Goal: Task Accomplishment & Management: Use online tool/utility

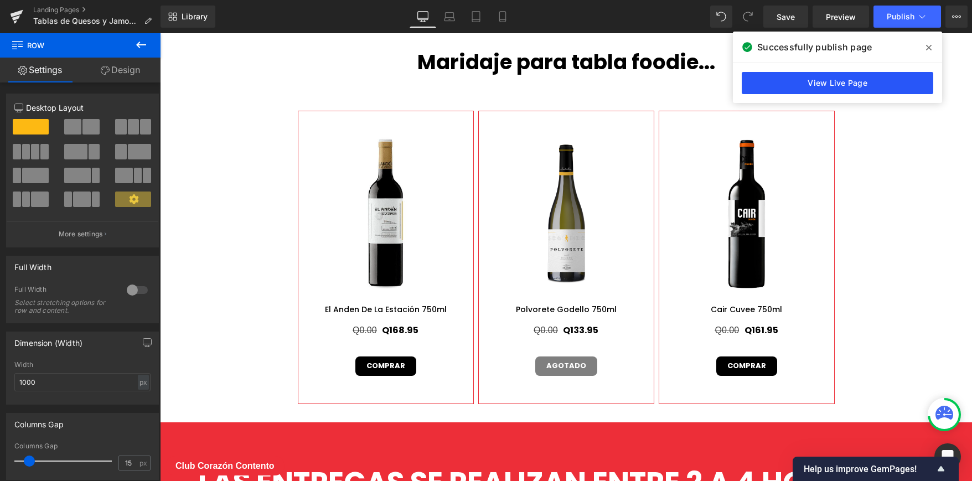
click at [880, 81] on link "View Live Page" at bounding box center [838, 83] width 192 height 22
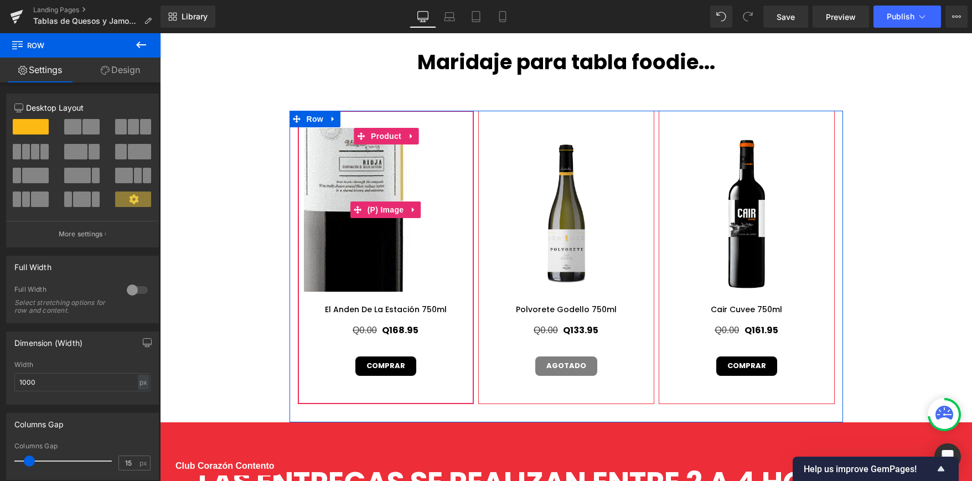
click at [403, 258] on img at bounding box center [351, 108] width 499 height 499
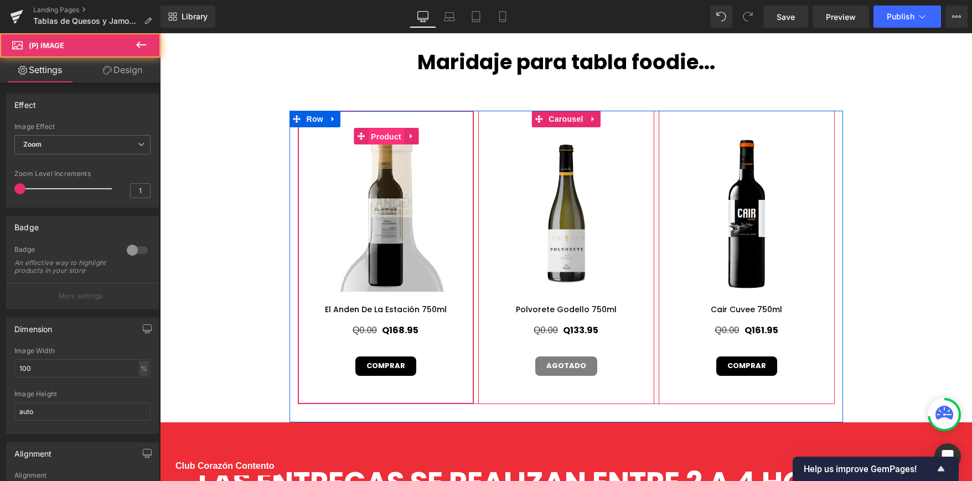
click at [385, 135] on span "Product" at bounding box center [386, 136] width 36 height 17
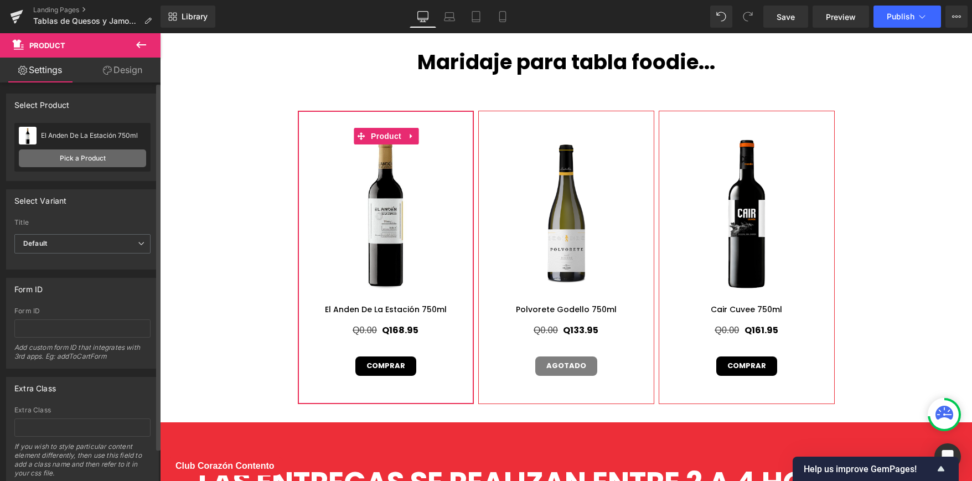
click at [112, 158] on link "Pick a Product" at bounding box center [82, 159] width 127 height 18
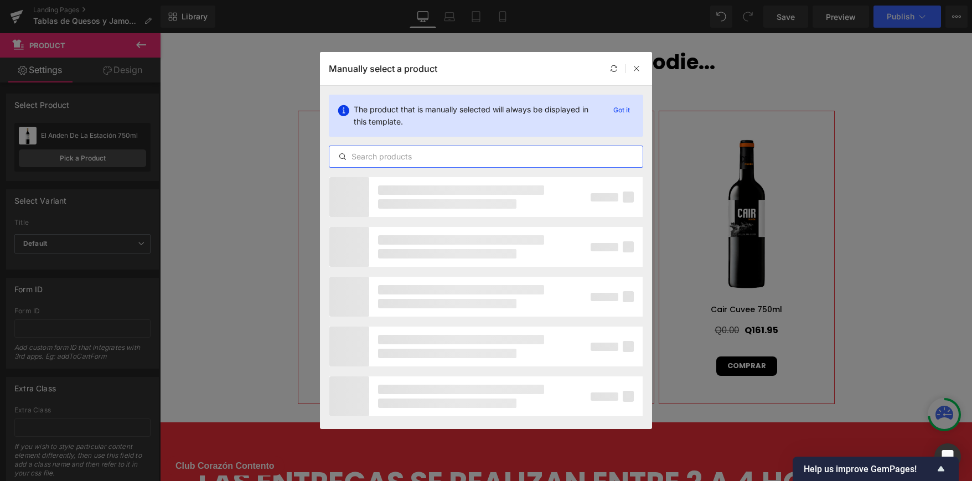
click at [470, 154] on input "text" at bounding box center [486, 156] width 313 height 13
paste input "Dehesa De Los Canónigos 15 Meses 750ml"
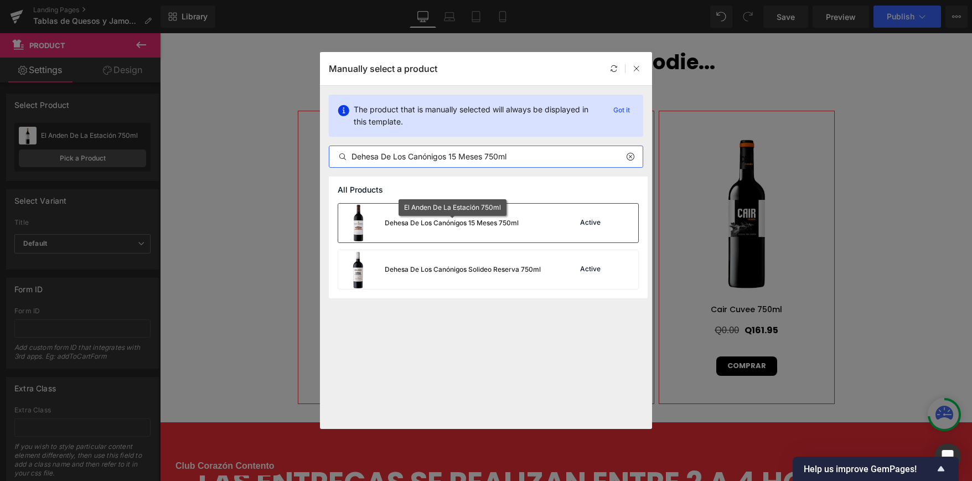
type input "Dehesa De Los Canónigos 15 Meses 750ml"
click at [497, 220] on div "Dehesa De Los Canónigos 15 Meses 750ml" at bounding box center [452, 223] width 134 height 10
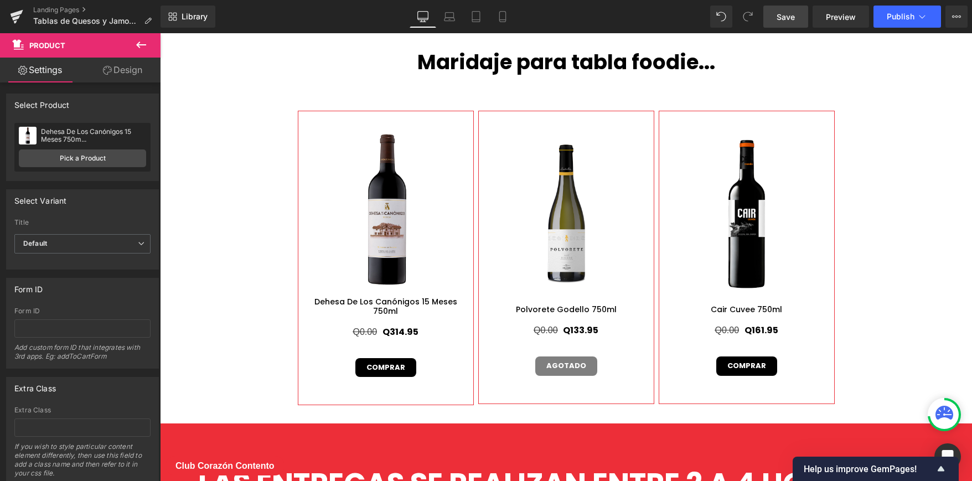
drag, startPoint x: 790, startPoint y: 23, endPoint x: 592, endPoint y: 0, distance: 199.6
click at [790, 23] on link "Save" at bounding box center [786, 17] width 45 height 22
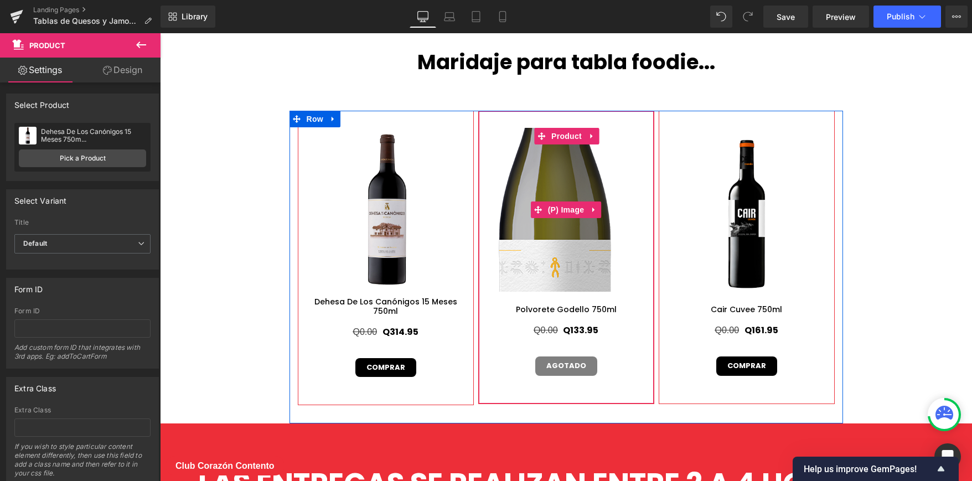
click at [572, 223] on img at bounding box center [554, 180] width 498 height 498
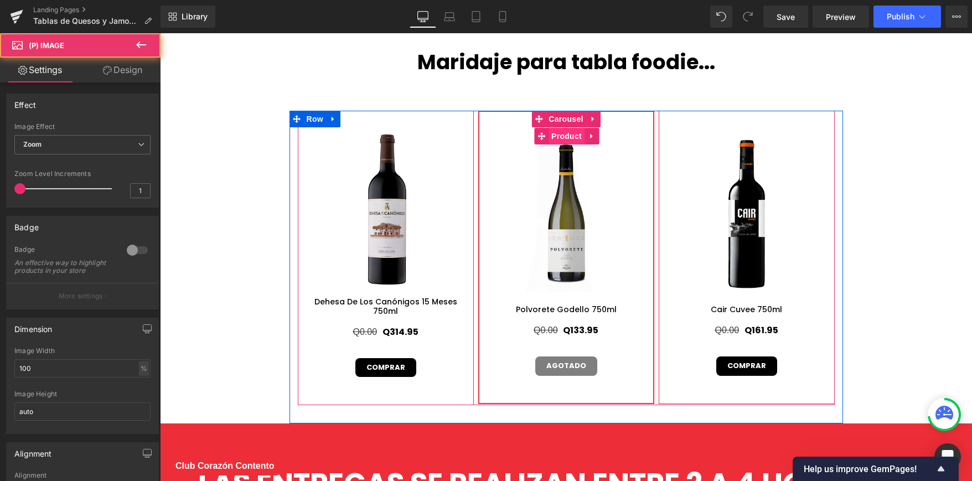
click at [568, 135] on span "Product" at bounding box center [567, 136] width 36 height 17
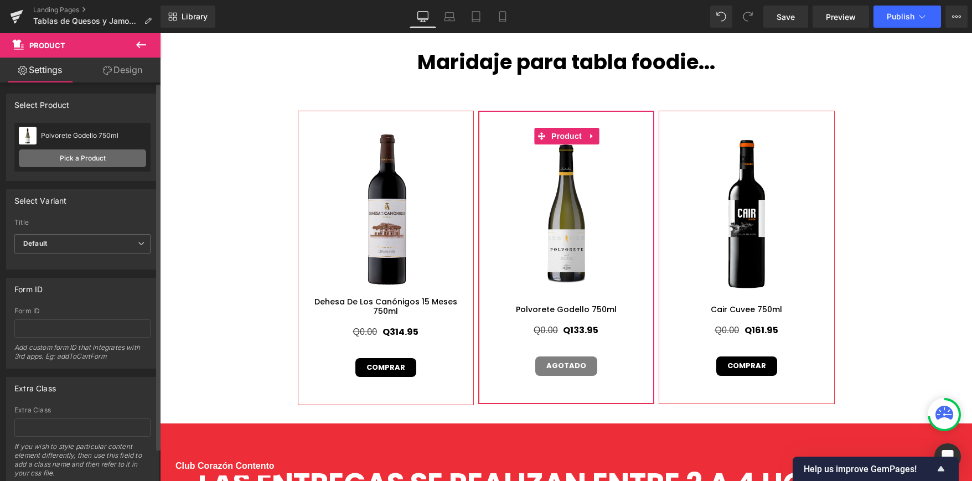
click at [122, 157] on link "Pick a Product" at bounding box center [82, 159] width 127 height 18
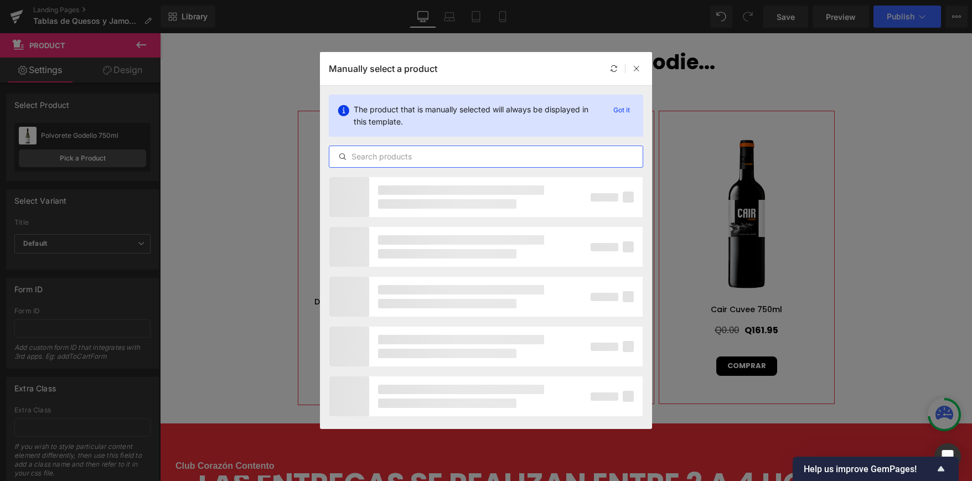
click at [424, 155] on input "text" at bounding box center [486, 156] width 313 height 13
paste input "Moet & Chandon Brut Imperial 750ml"
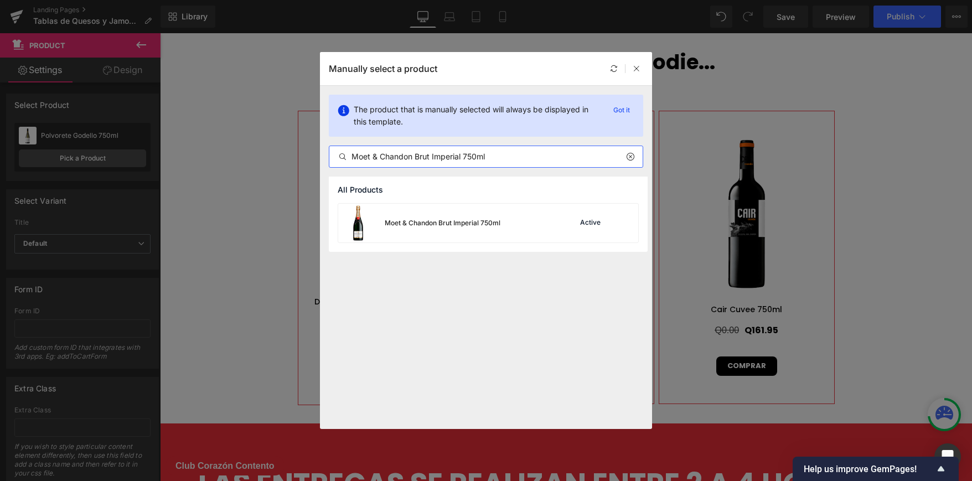
type input "Moet & Chandon Brut Imperial 750ml"
click at [481, 228] on div "Moet & Chandon Brut Imperial 750ml" at bounding box center [419, 223] width 162 height 39
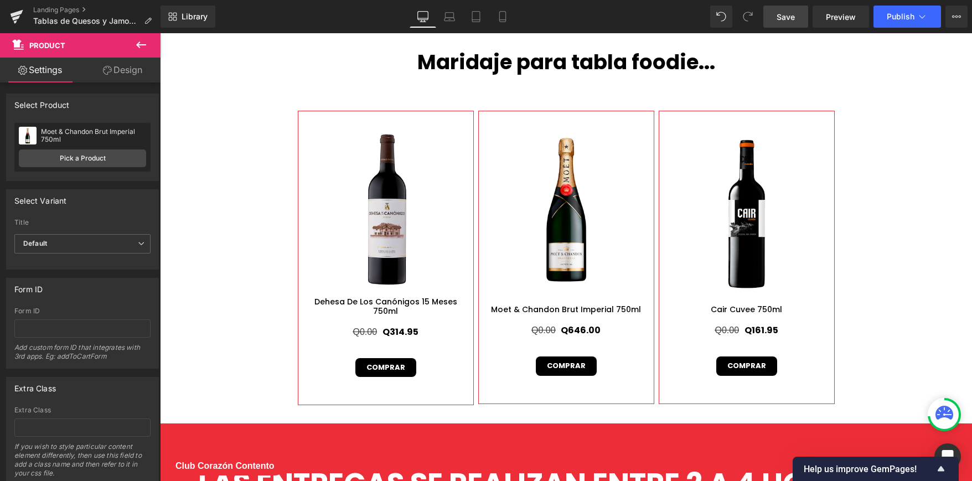
click at [783, 18] on span "Save" at bounding box center [786, 17] width 18 height 12
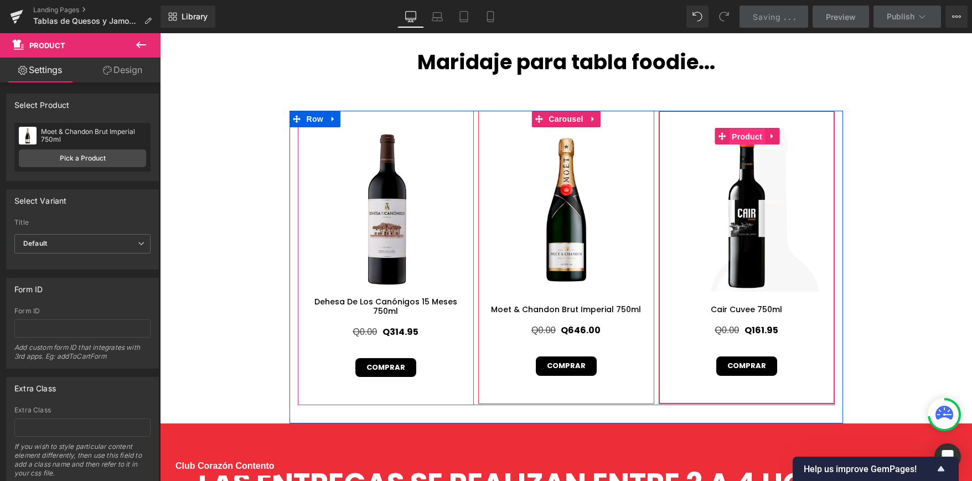
click at [737, 137] on span "Product" at bounding box center [747, 136] width 36 height 17
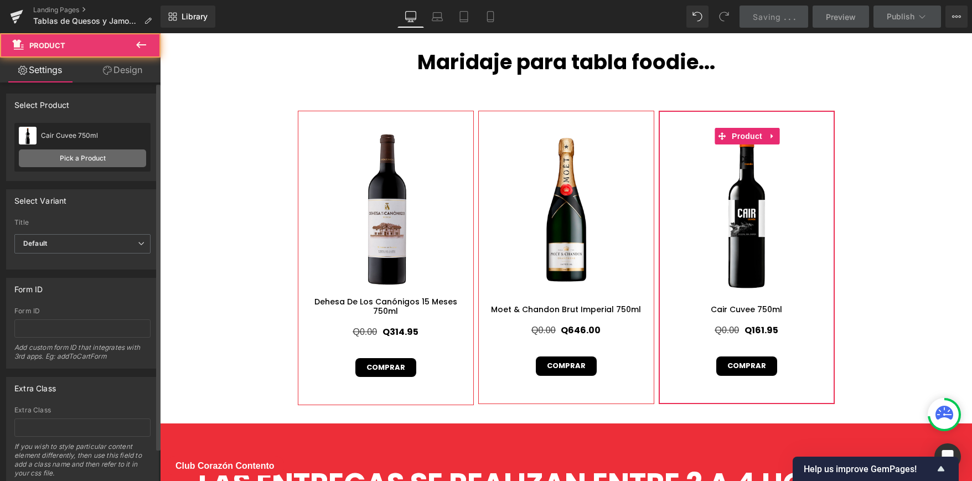
click at [70, 152] on link "Pick a Product" at bounding box center [82, 159] width 127 height 18
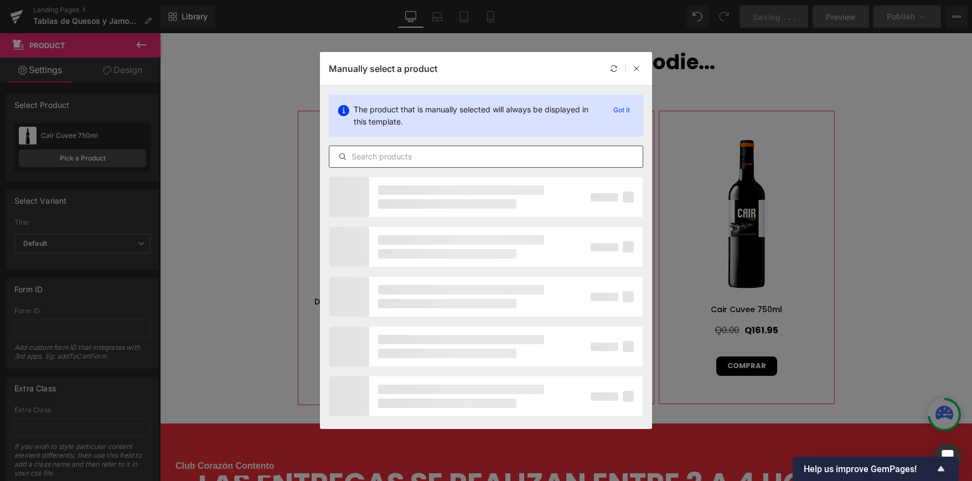
click at [436, 162] on input "text" at bounding box center [486, 156] width 313 height 13
paste input "Cava [PERSON_NAME] Brut Reserva Vintage 750ml"
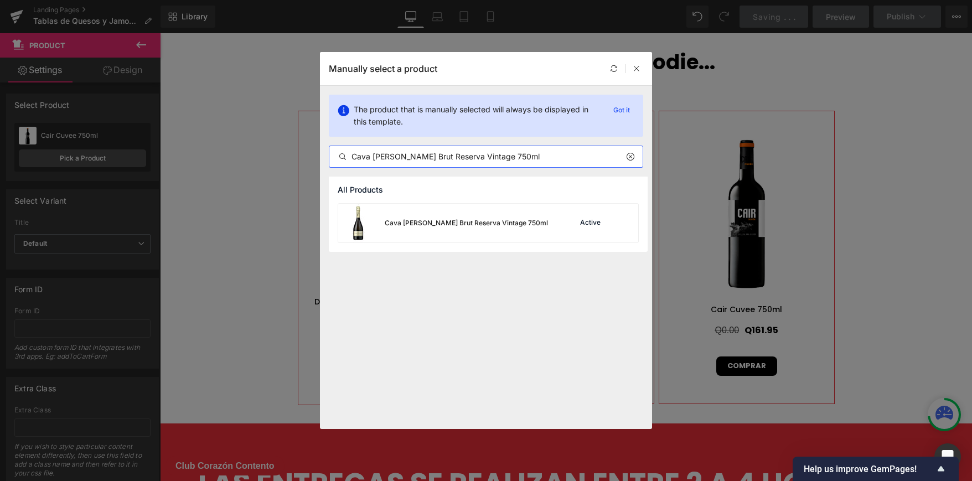
type input "Cava [PERSON_NAME] Brut Reserva Vintage 750ml"
drag, startPoint x: 447, startPoint y: 225, endPoint x: 287, endPoint y: 192, distance: 164.0
click at [447, 225] on div "Cava [PERSON_NAME] Brut Reserva Vintage 750ml" at bounding box center [466, 223] width 163 height 10
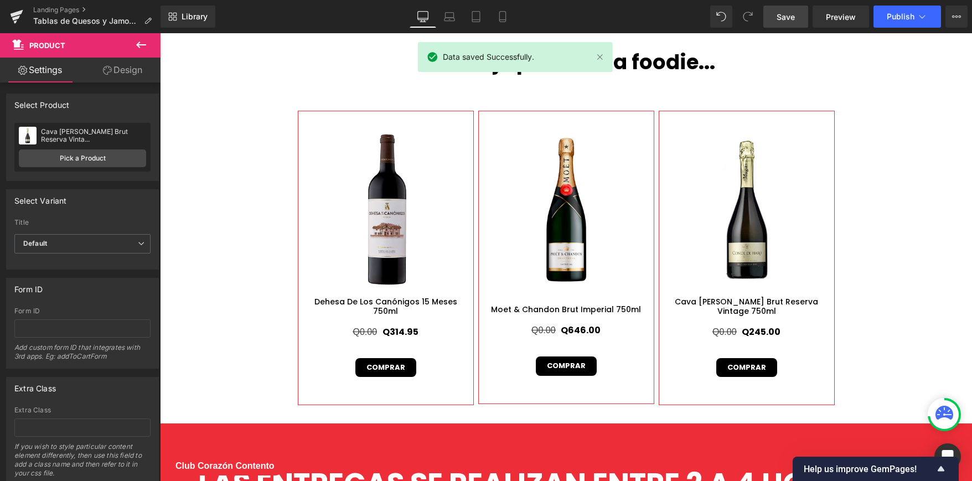
click at [780, 23] on link "Save" at bounding box center [786, 17] width 45 height 22
click at [917, 17] on icon at bounding box center [922, 16] width 11 height 11
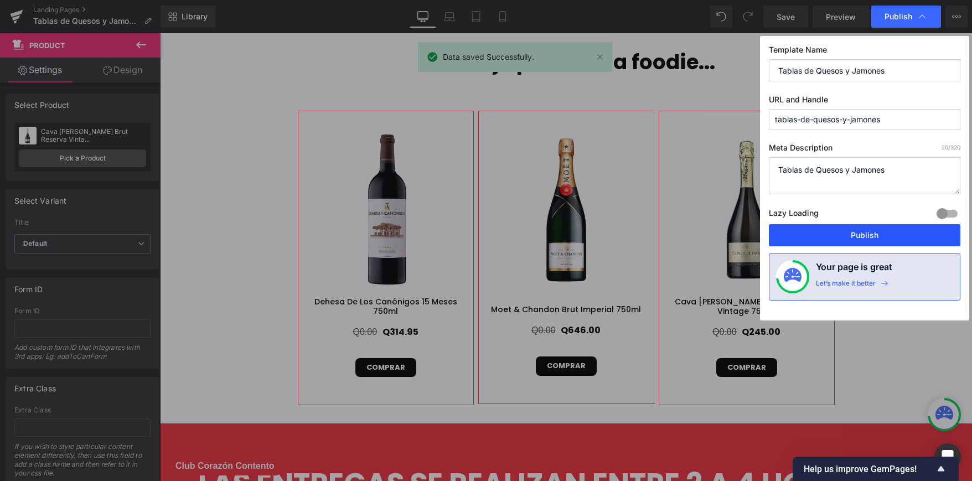
drag, startPoint x: 827, startPoint y: 229, endPoint x: 673, endPoint y: 156, distance: 170.7
click at [827, 229] on button "Publish" at bounding box center [865, 235] width 192 height 22
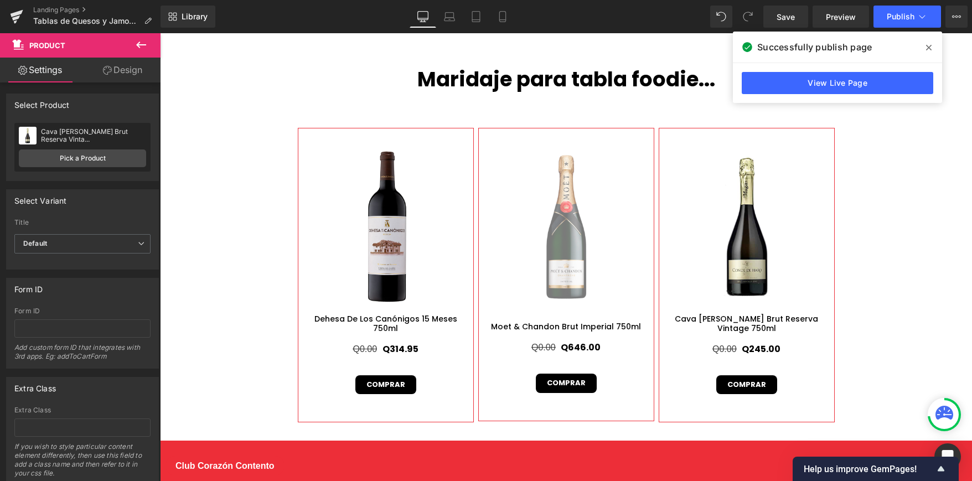
scroll to position [4341, 0]
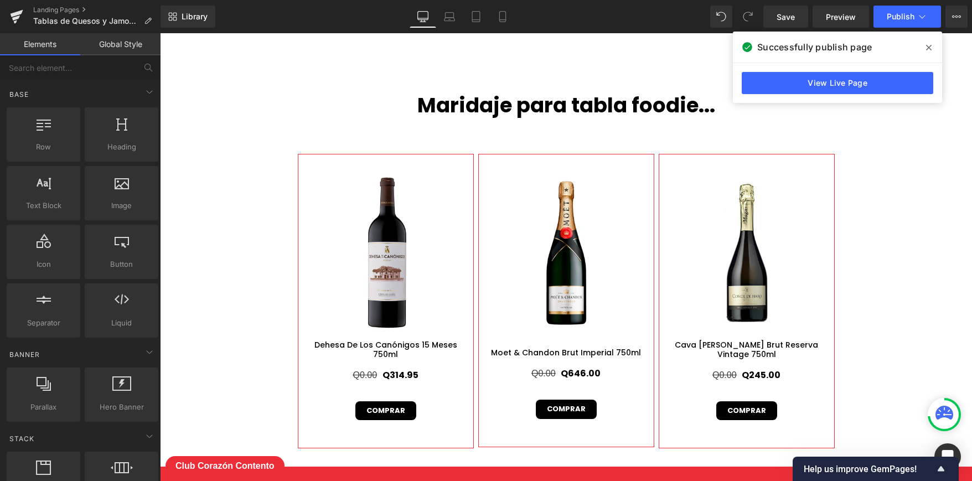
click at [932, 45] on icon at bounding box center [930, 47] width 6 height 9
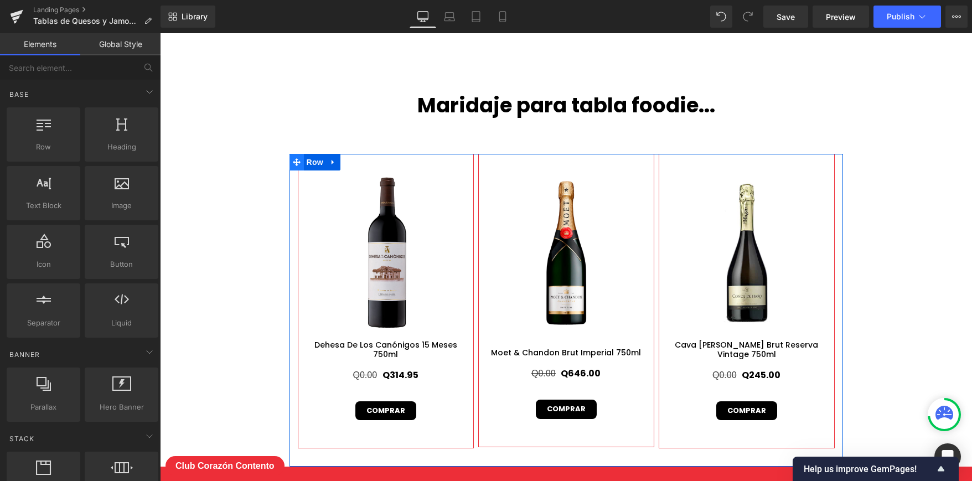
click at [296, 161] on icon at bounding box center [297, 162] width 8 height 8
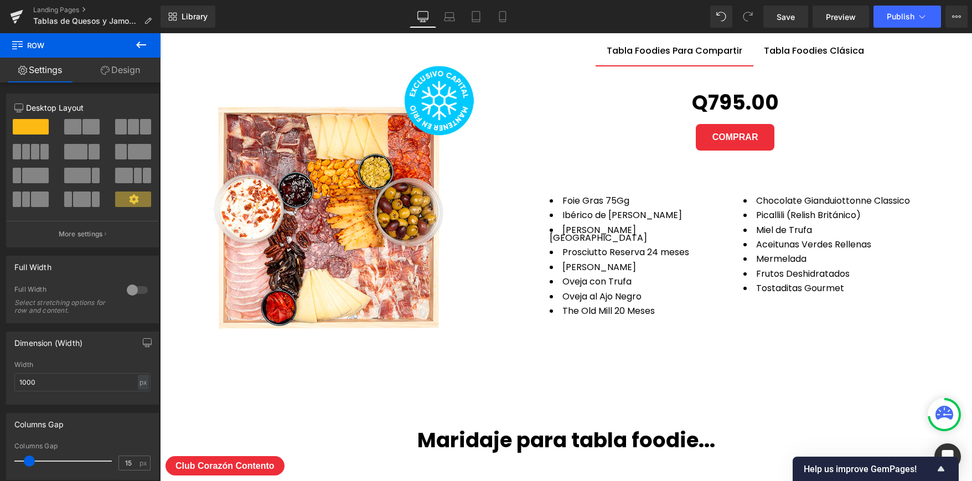
scroll to position [3953, 0]
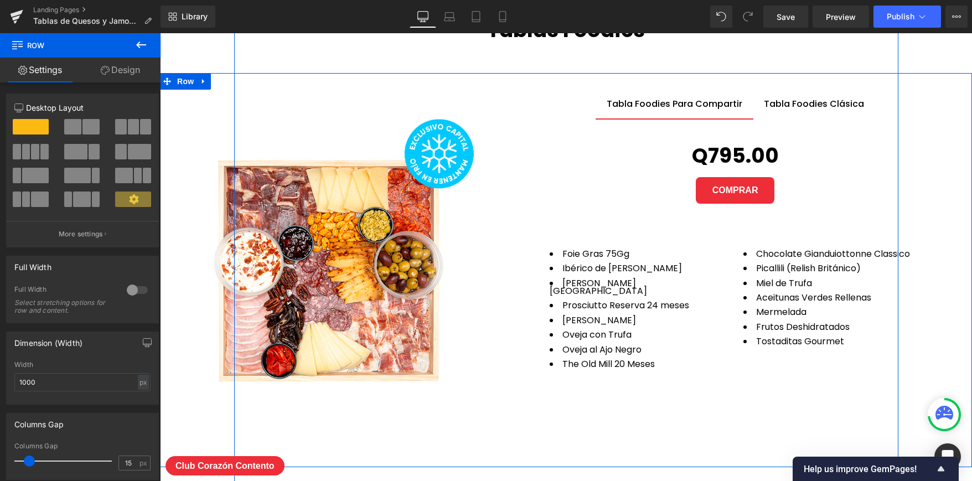
click at [783, 105] on div "Tabla Foodies Clásica Text Block" at bounding box center [814, 103] width 100 height 13
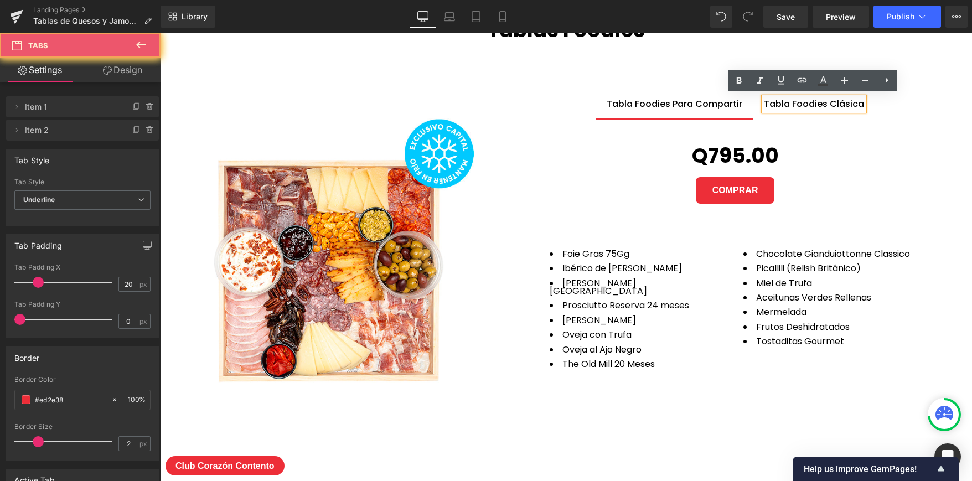
click at [699, 110] on span "Tabla Foodies Para Compartir Text Block" at bounding box center [675, 104] width 158 height 29
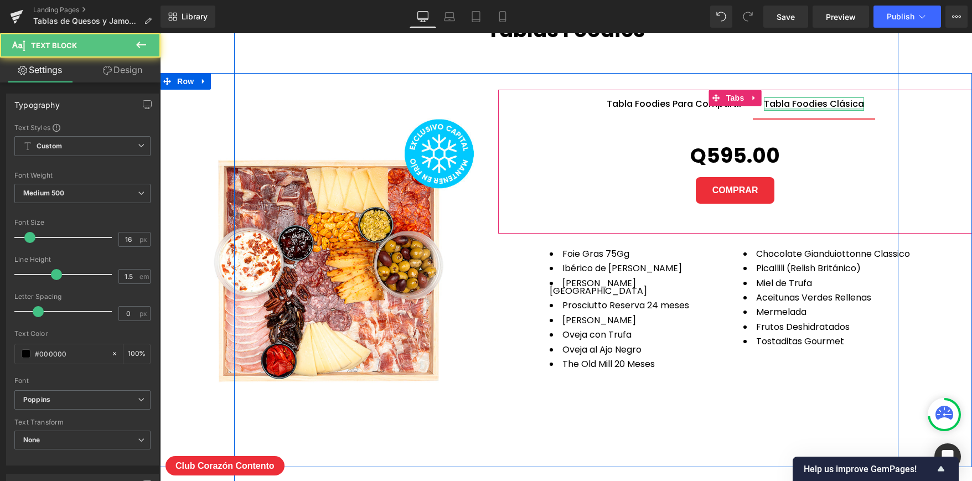
click at [775, 108] on div at bounding box center [814, 109] width 100 height 3
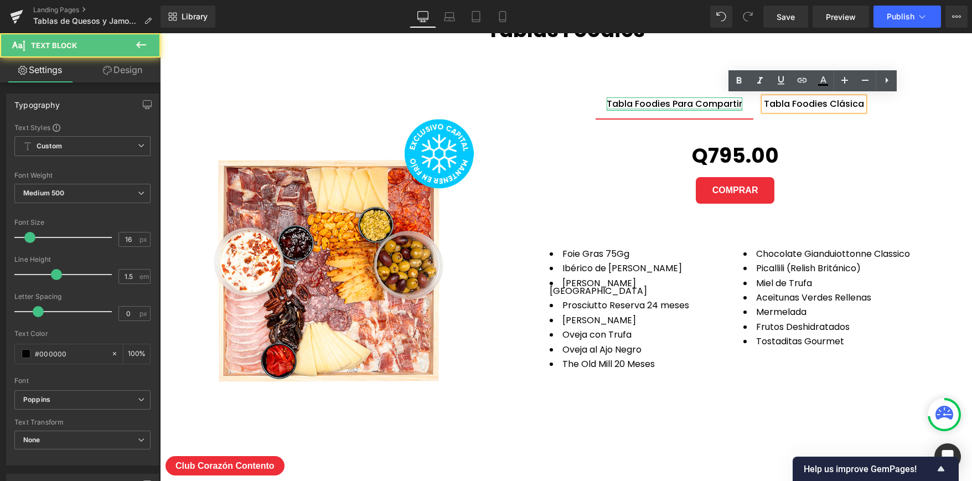
click at [684, 109] on div at bounding box center [675, 109] width 136 height 3
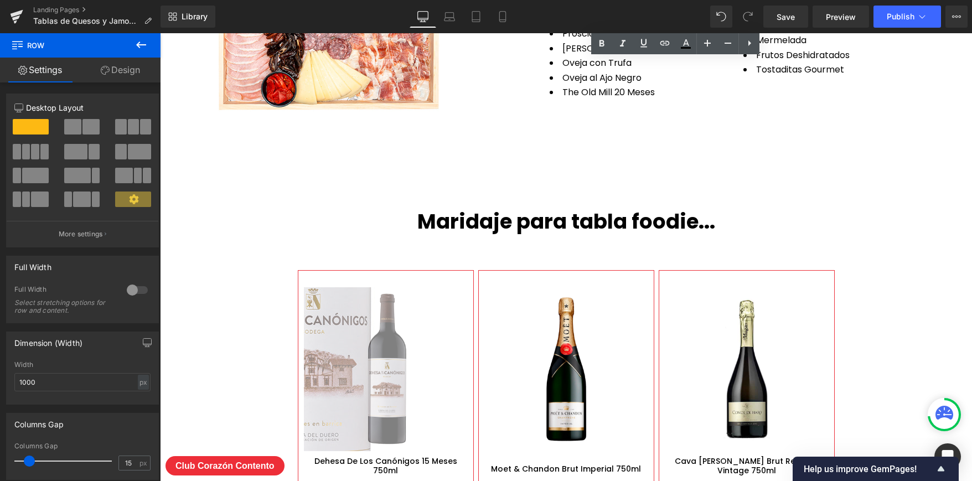
scroll to position [4211, 0]
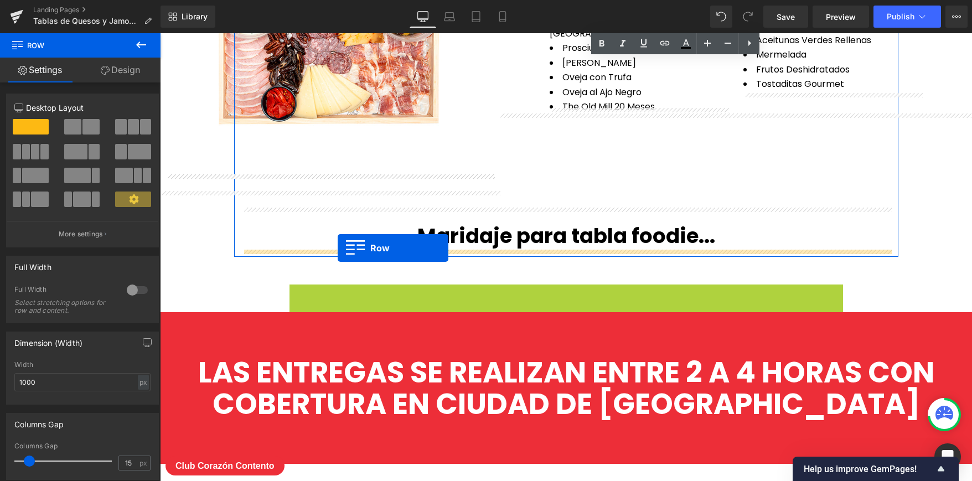
drag, startPoint x: 292, startPoint y: 290, endPoint x: 338, endPoint y: 248, distance: 62.3
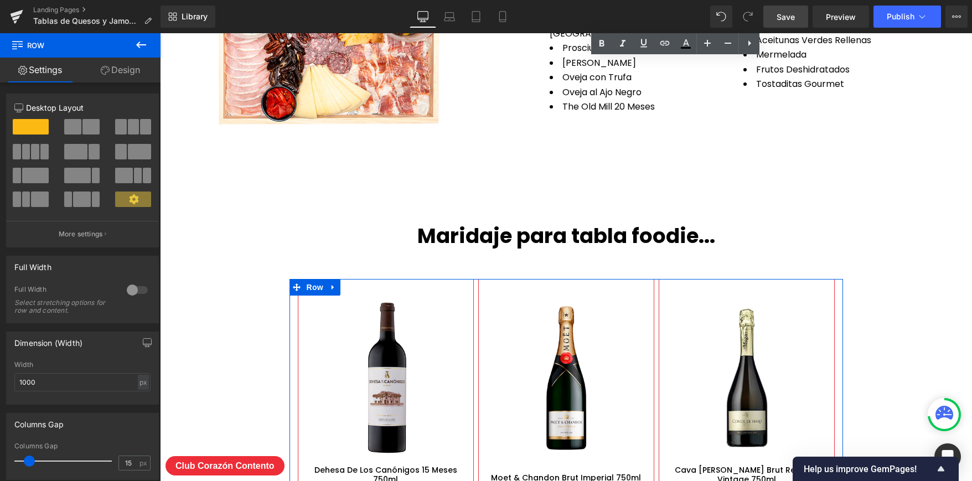
click at [785, 23] on link "Save" at bounding box center [786, 17] width 45 height 22
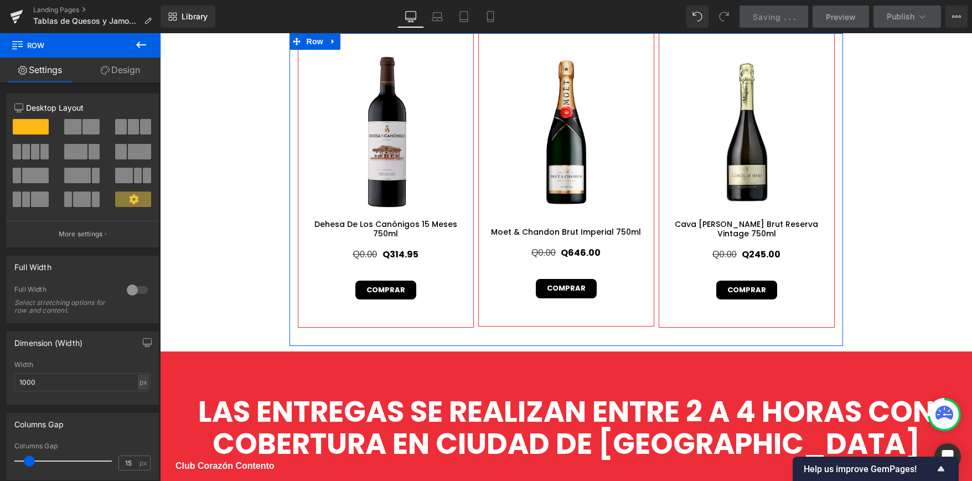
scroll to position [4404, 0]
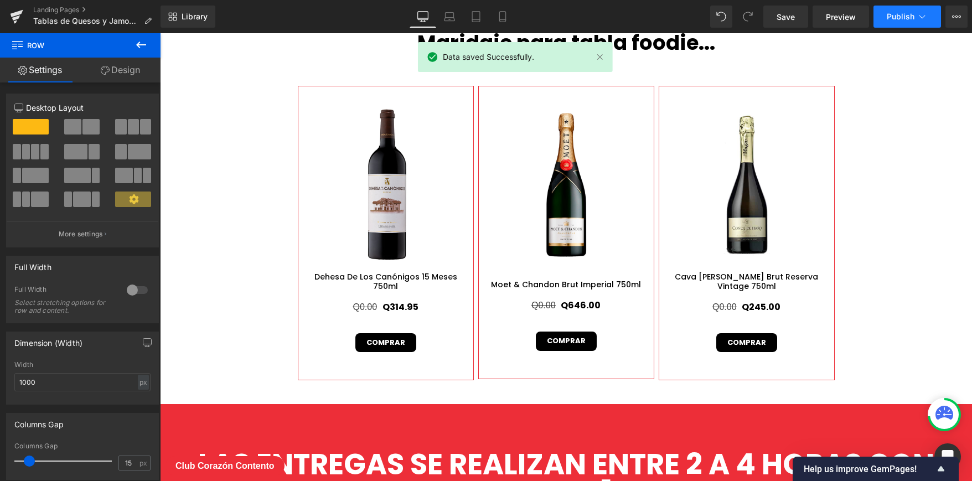
click at [915, 13] on button "Publish" at bounding box center [908, 17] width 68 height 22
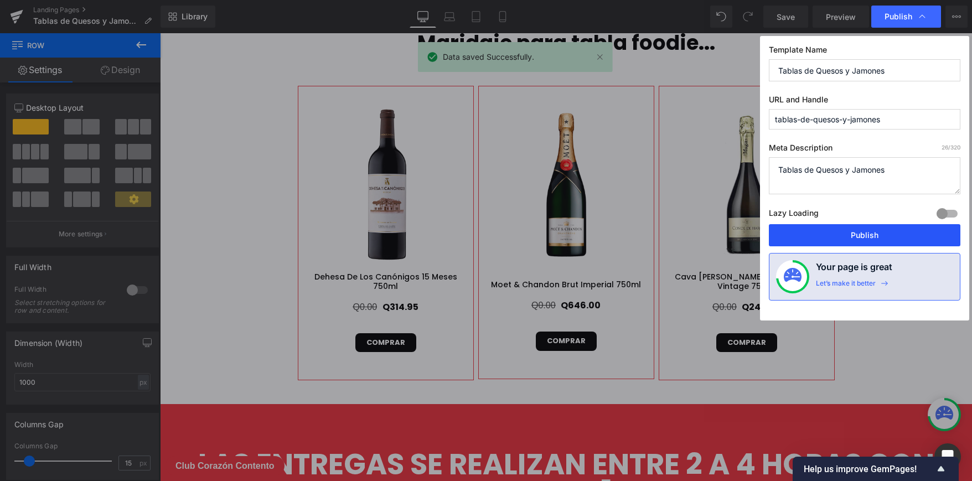
drag, startPoint x: 846, startPoint y: 238, endPoint x: 400, endPoint y: 83, distance: 472.0
click at [846, 238] on button "Publish" at bounding box center [865, 235] width 192 height 22
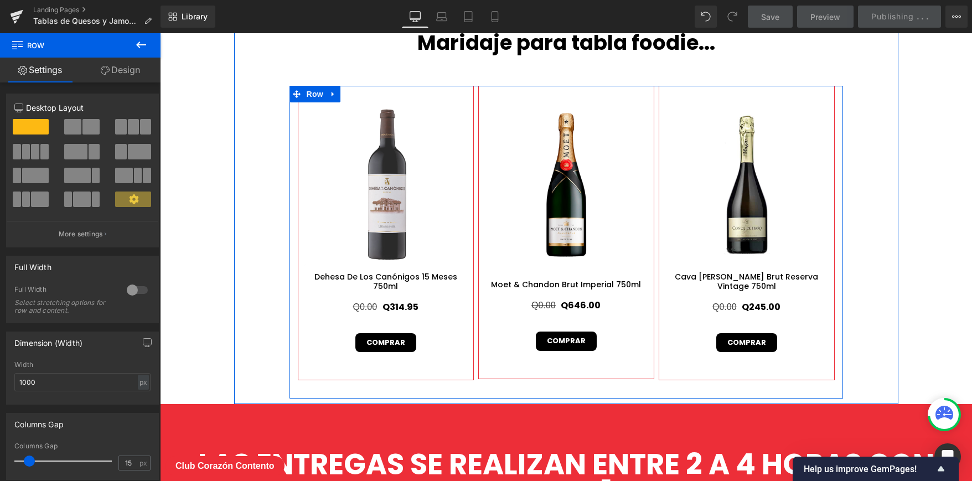
click at [485, 102] on img at bounding box center [734, 349] width 498 height 498
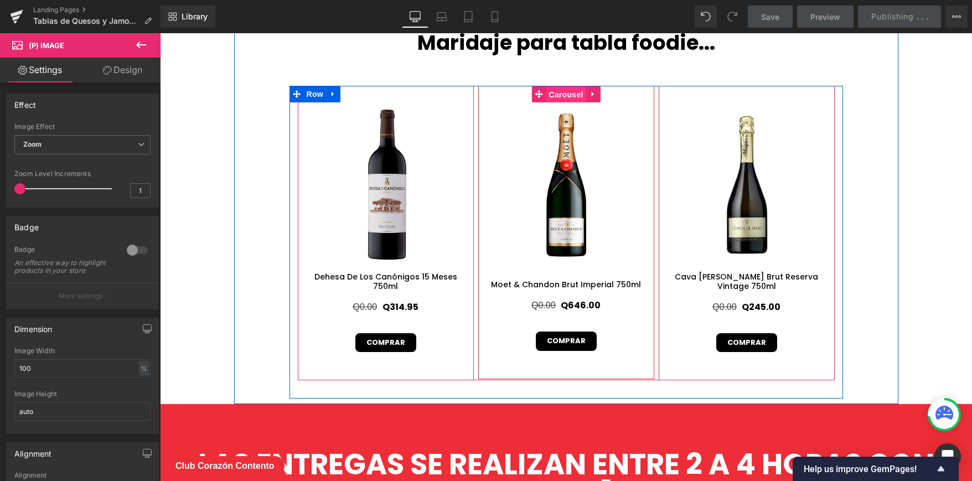
click at [565, 90] on span "Carousel" at bounding box center [566, 94] width 40 height 17
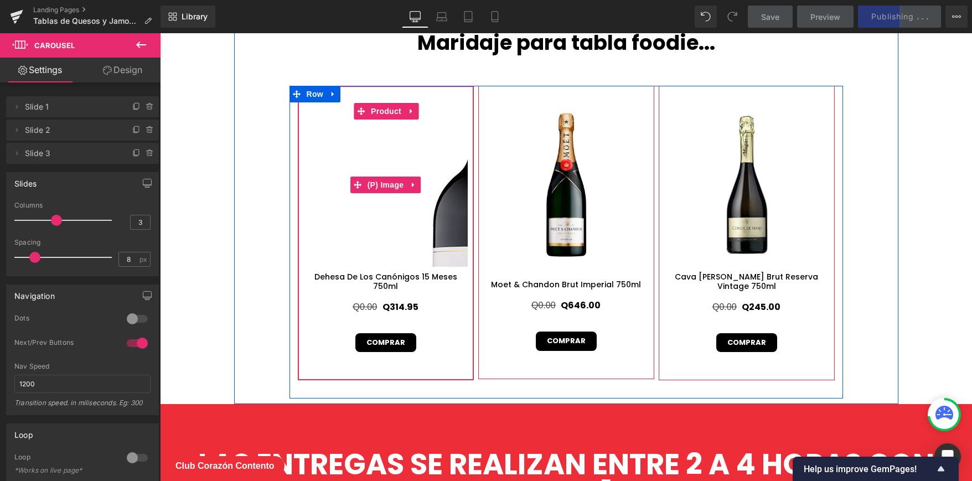
click at [336, 137] on img at bounding box center [487, 280] width 498 height 498
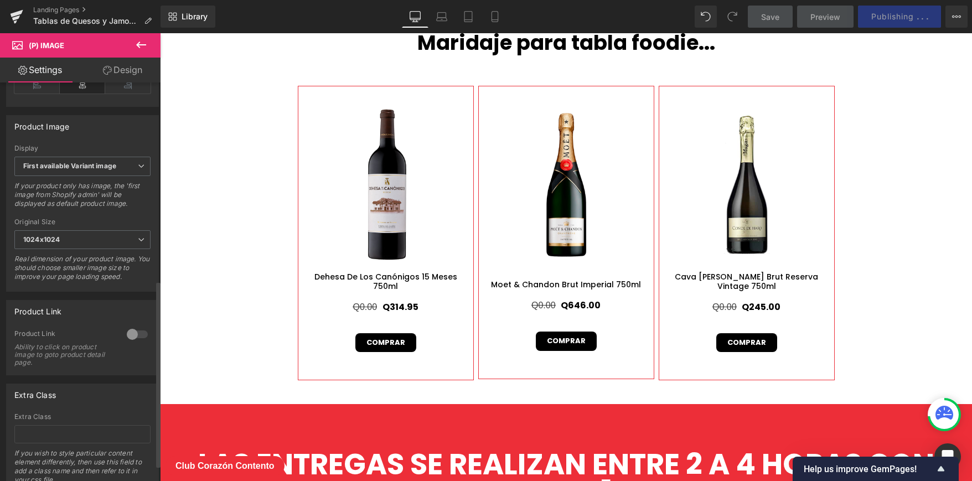
scroll to position [459, 0]
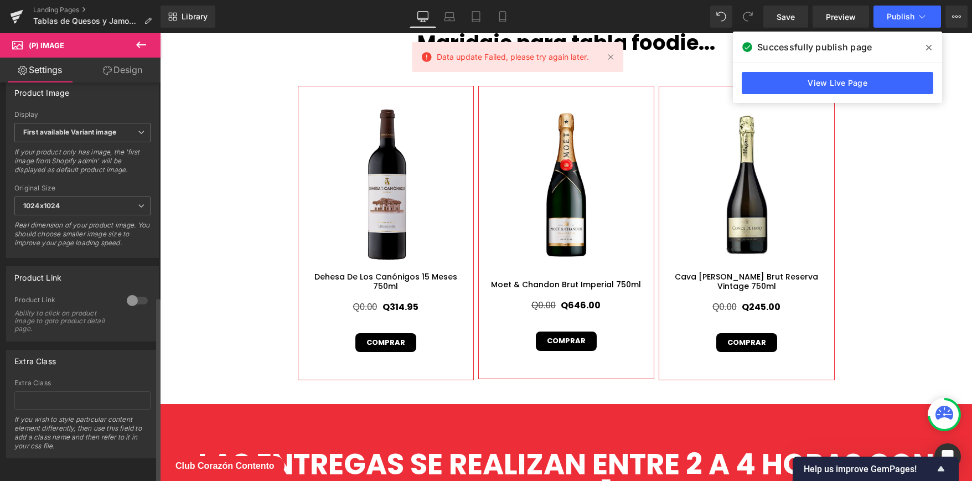
click at [127, 293] on div at bounding box center [137, 301] width 27 height 18
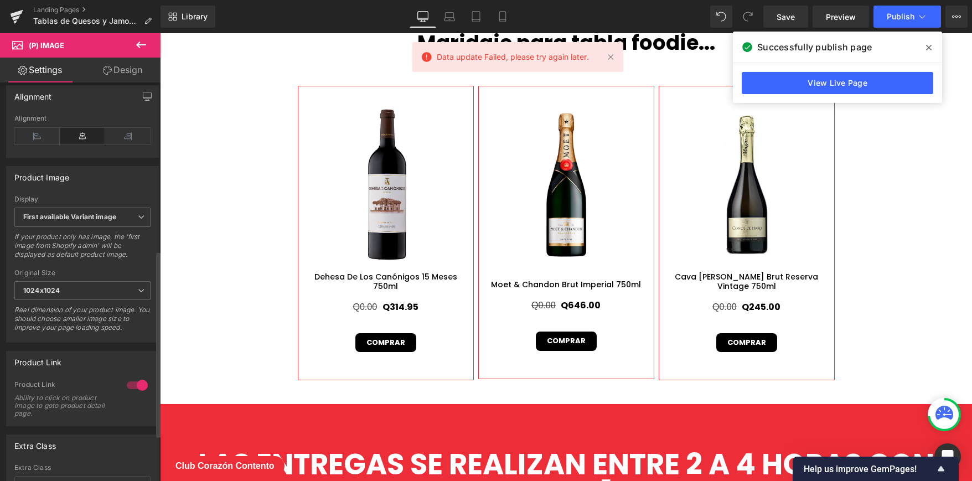
scroll to position [345, 0]
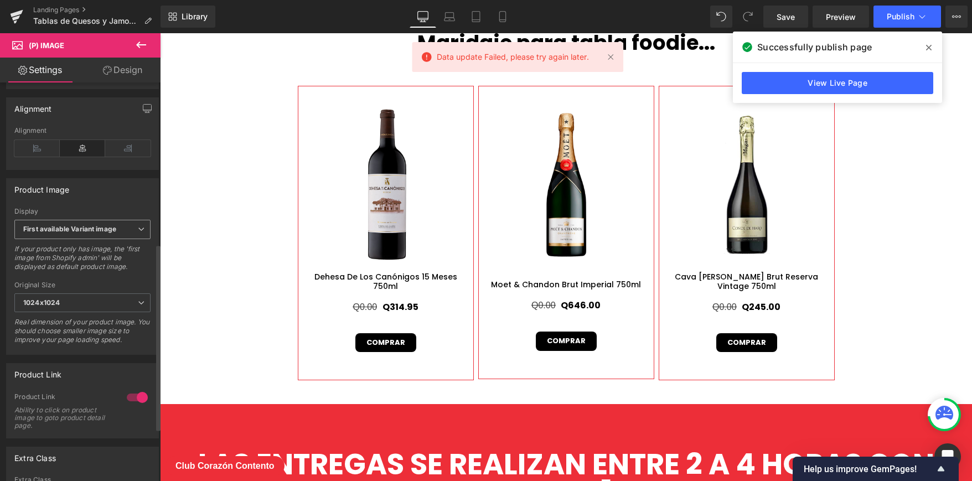
click at [100, 231] on span "First available Variant image" at bounding box center [82, 229] width 136 height 19
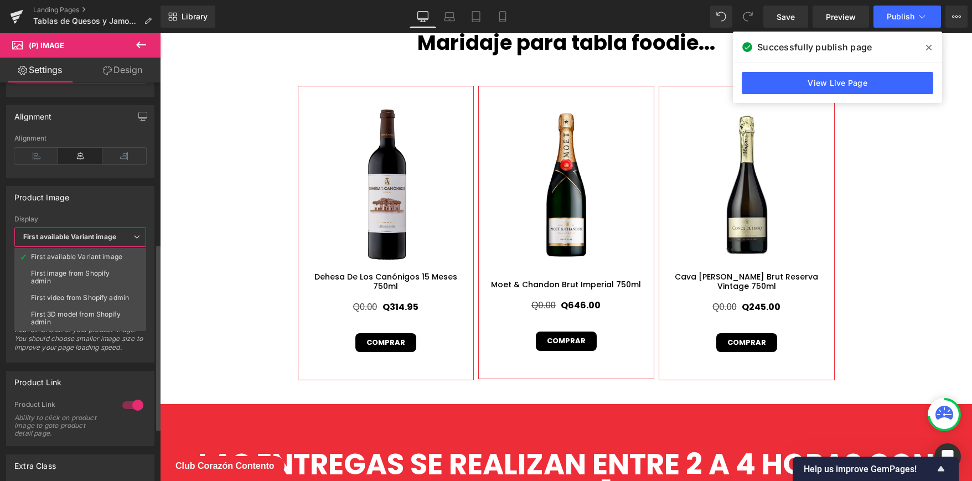
click at [100, 231] on span "First available Variant image" at bounding box center [80, 237] width 132 height 19
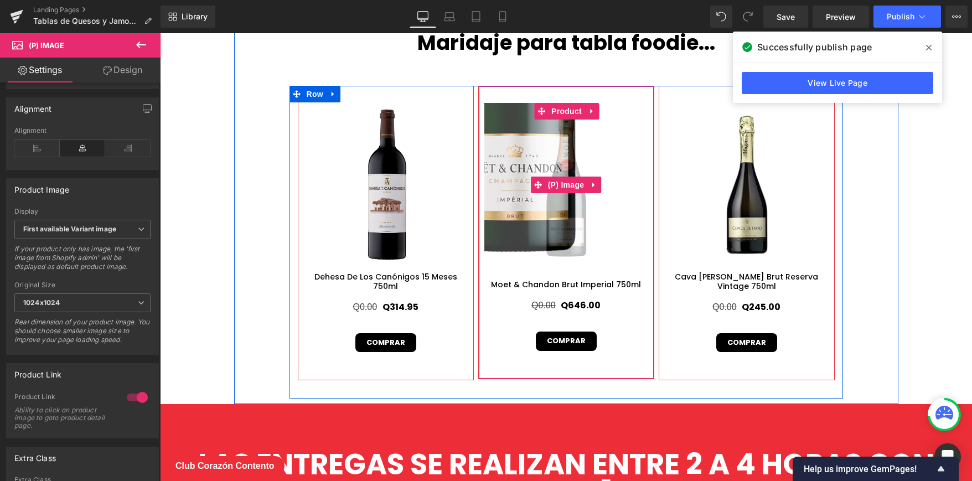
click at [591, 258] on img at bounding box center [515, 34] width 498 height 498
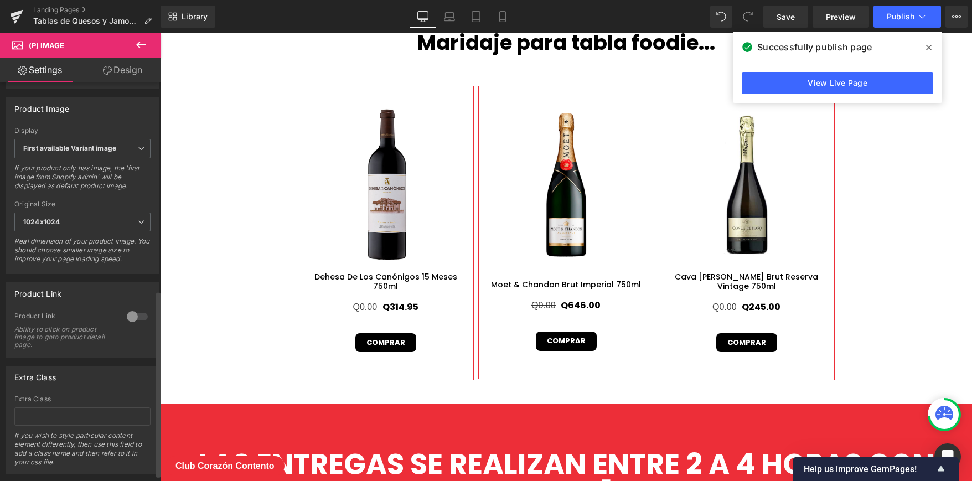
scroll to position [454, 0]
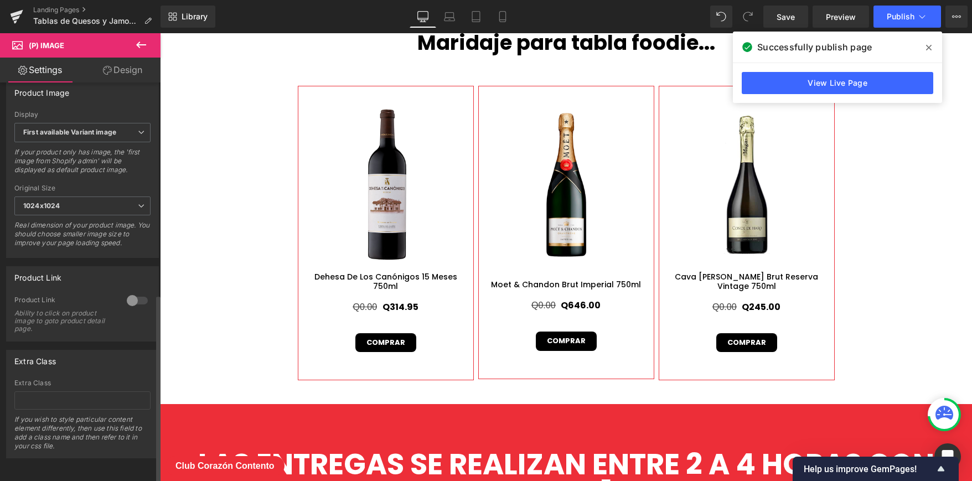
click at [128, 294] on div at bounding box center [137, 301] width 27 height 18
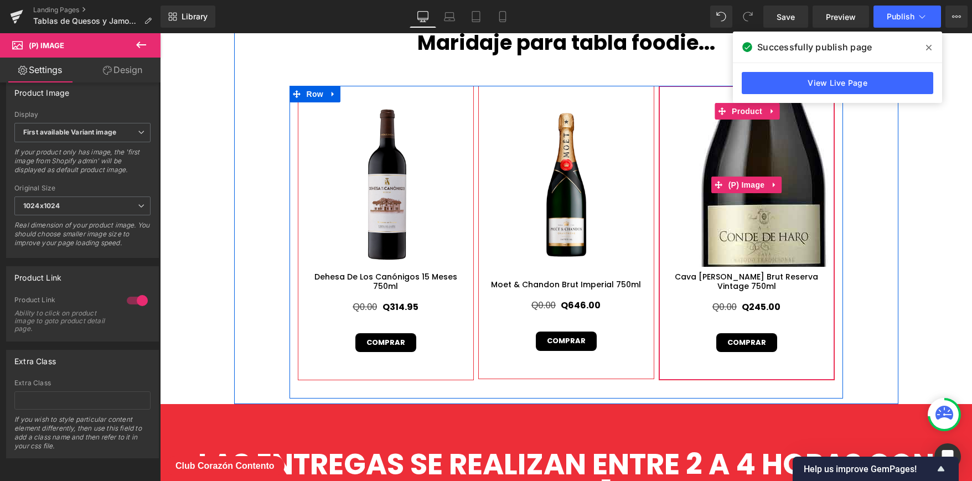
click at [739, 223] on img at bounding box center [763, 105] width 498 height 498
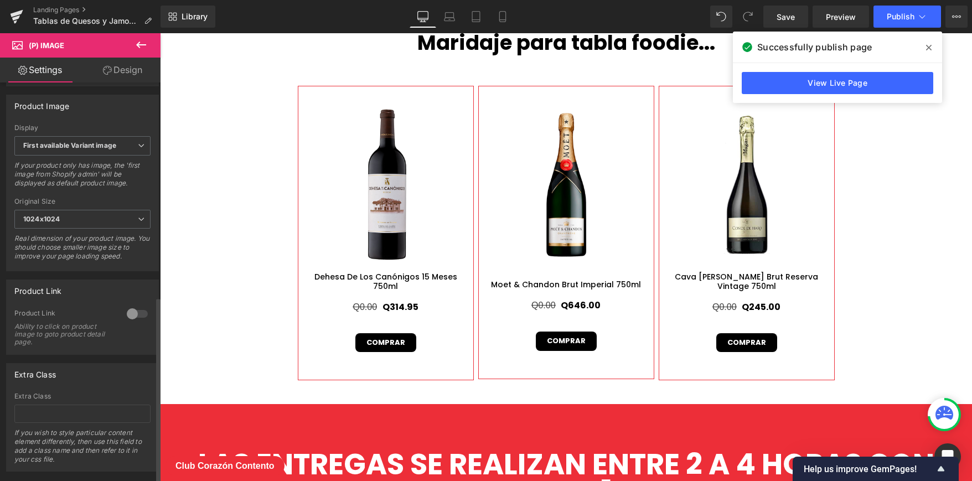
scroll to position [459, 0]
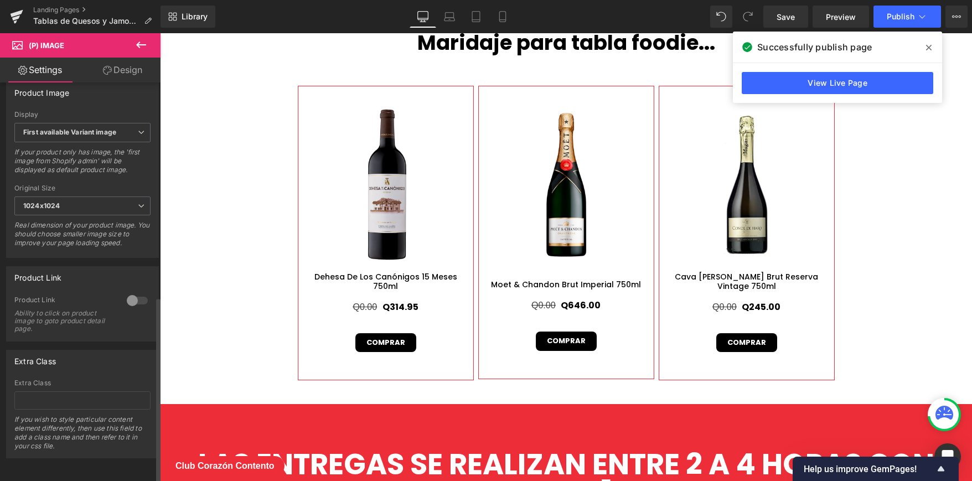
drag, startPoint x: 131, startPoint y: 293, endPoint x: 76, endPoint y: 260, distance: 63.4
click at [131, 293] on div at bounding box center [137, 301] width 27 height 18
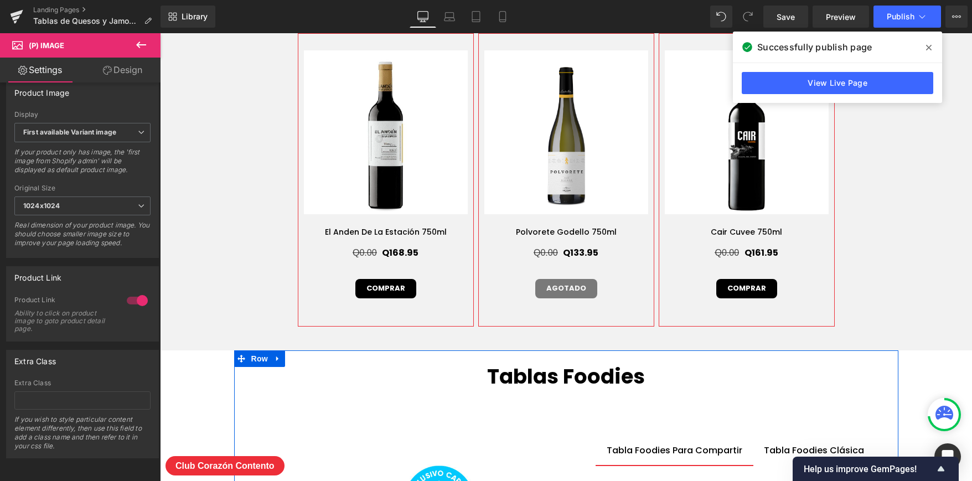
scroll to position [3597, 0]
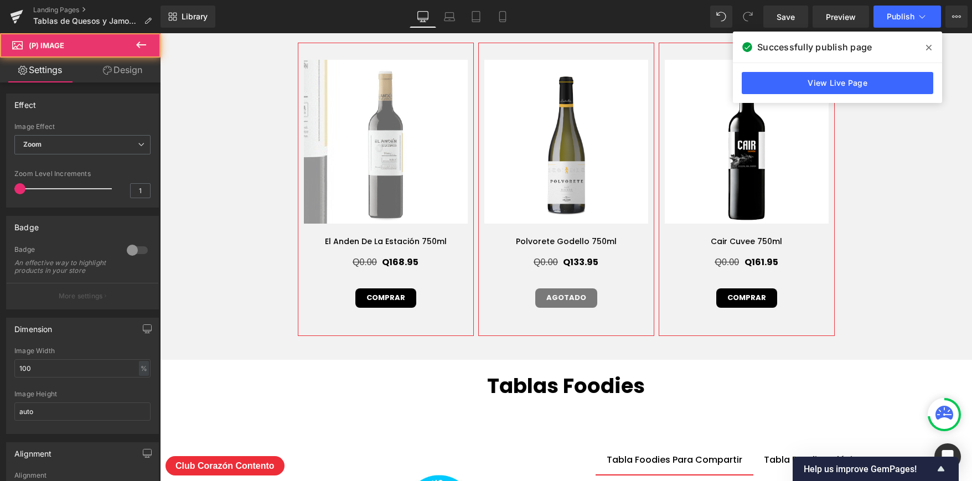
click at [440, 183] on img at bounding box center [275, 54] width 499 height 499
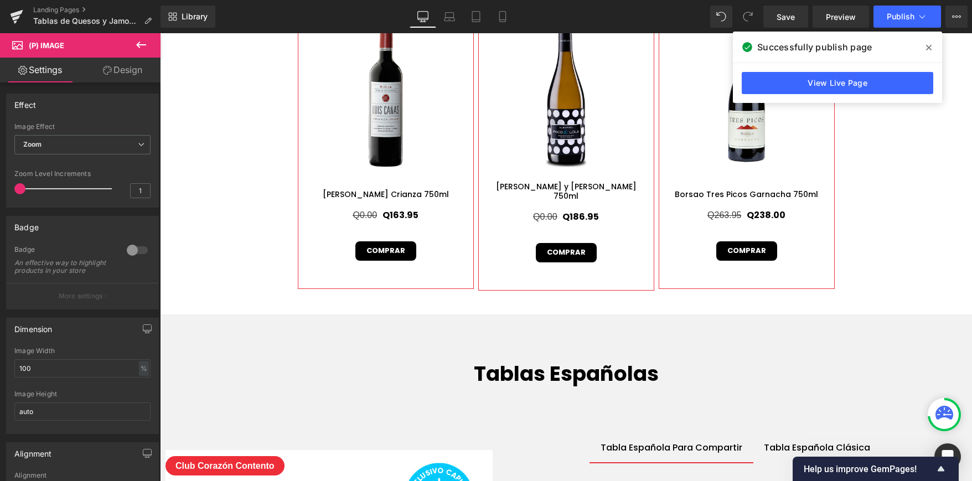
scroll to position [2745, 0]
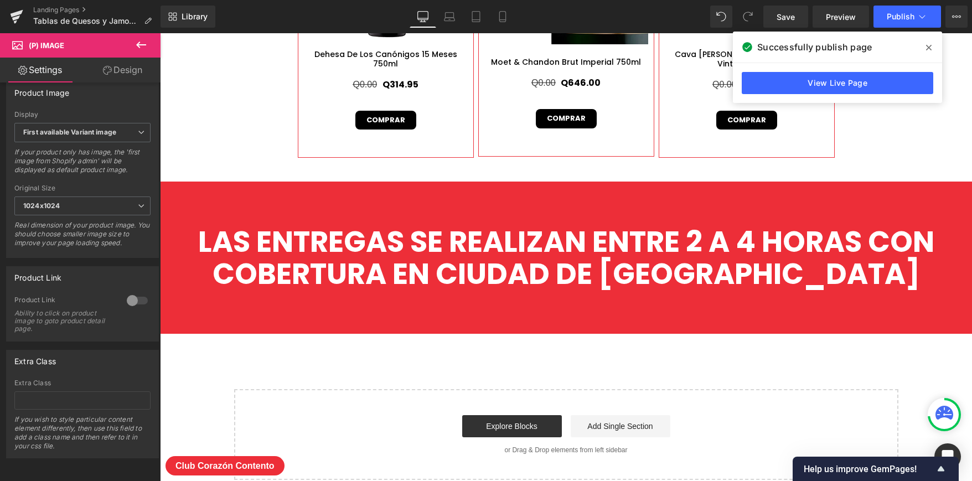
scroll to position [4641, 0]
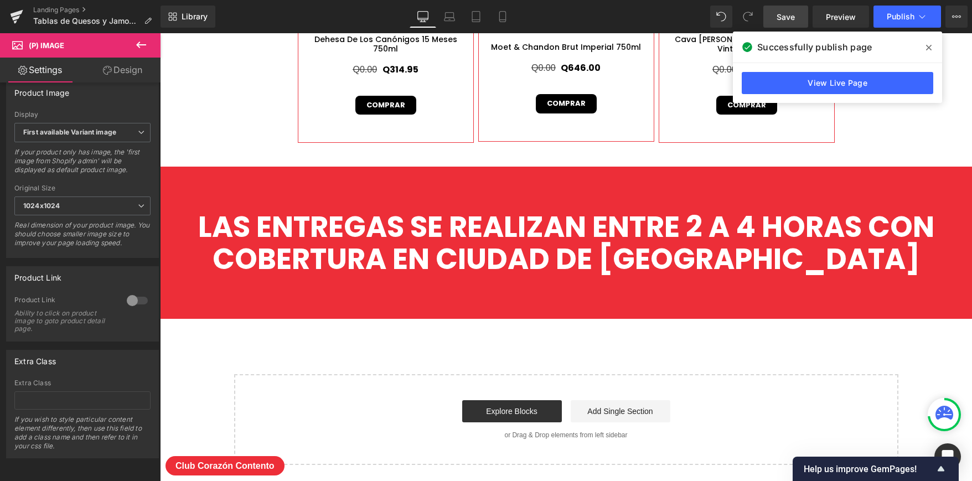
click at [776, 21] on link "Save" at bounding box center [786, 17] width 45 height 22
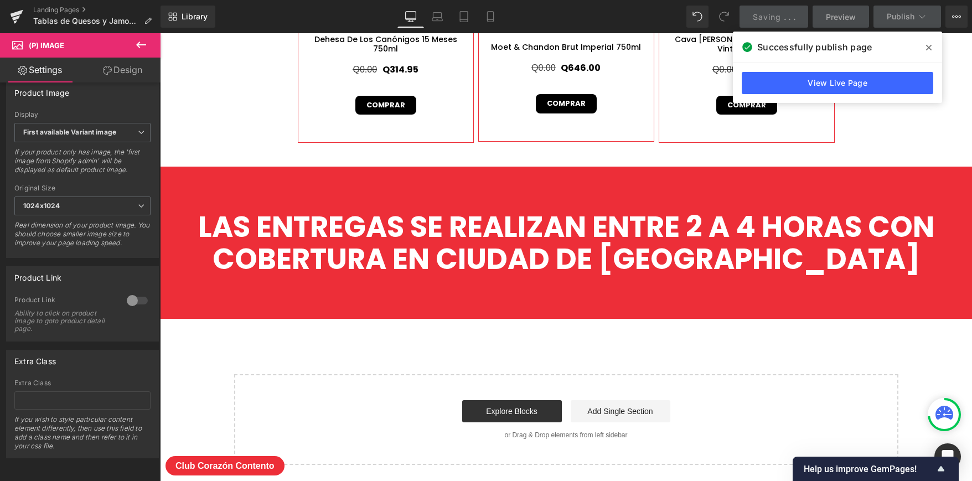
drag, startPoint x: 769, startPoint y: 6, endPoint x: 929, endPoint y: 48, distance: 165.6
click at [929, 48] on icon at bounding box center [930, 47] width 6 height 9
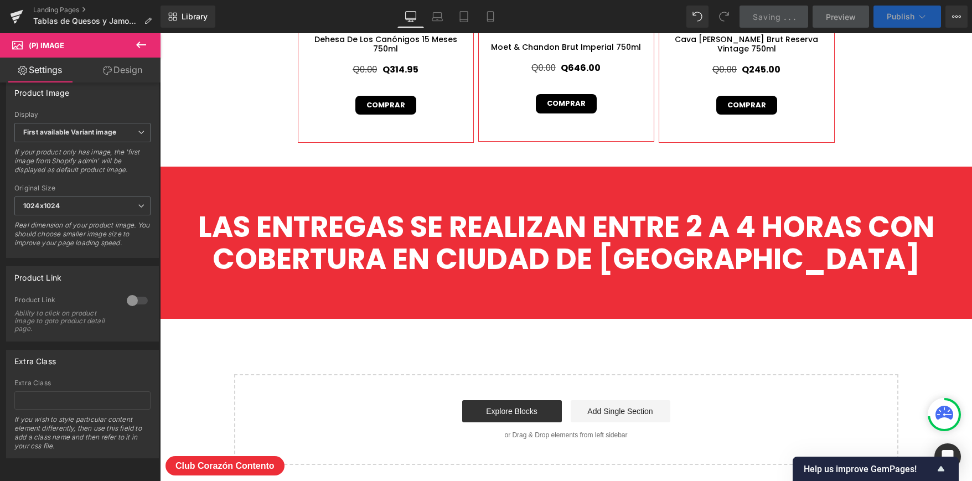
click at [924, 22] on icon at bounding box center [922, 16] width 11 height 11
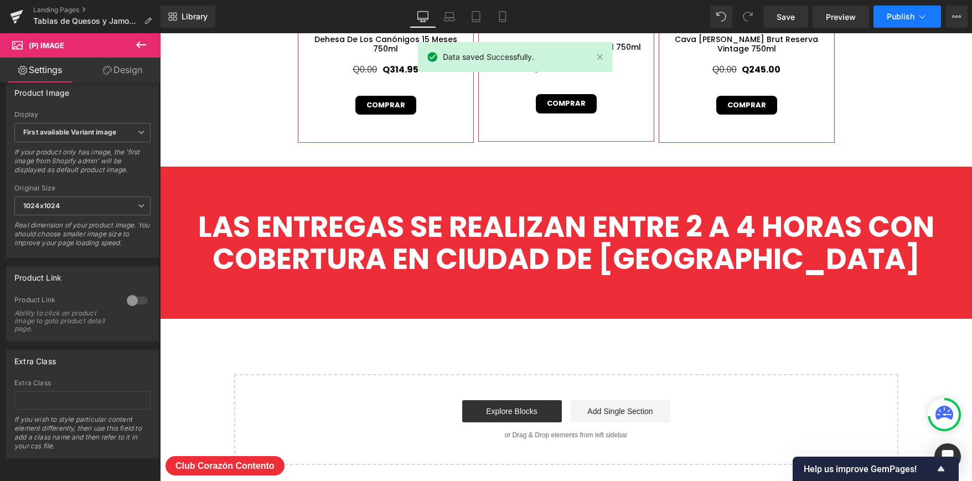
click at [915, 12] on button "Publish" at bounding box center [908, 17] width 68 height 22
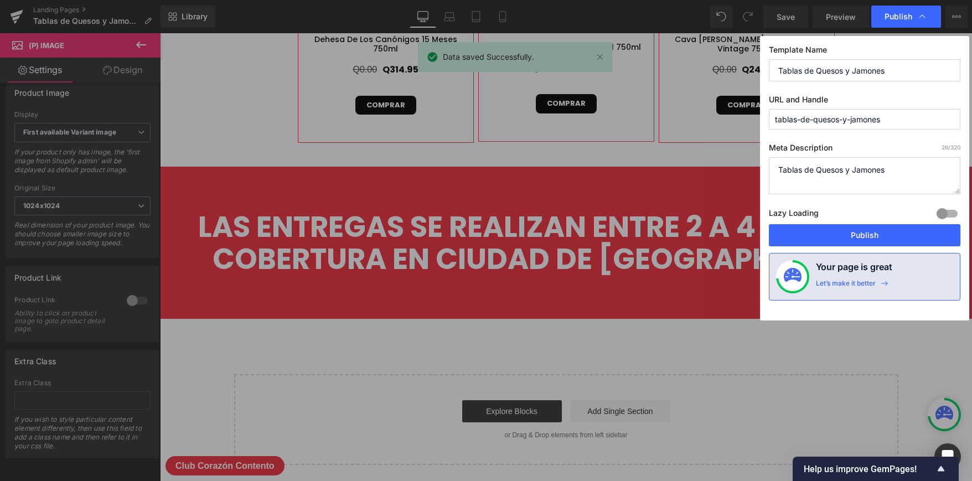
click at [807, 252] on div "Template Name Tablas de Quesos y Jamones URL and Handle tablas-de-quesos-y-jamo…" at bounding box center [864, 178] width 209 height 285
click at [809, 236] on button "Publish" at bounding box center [865, 235] width 192 height 22
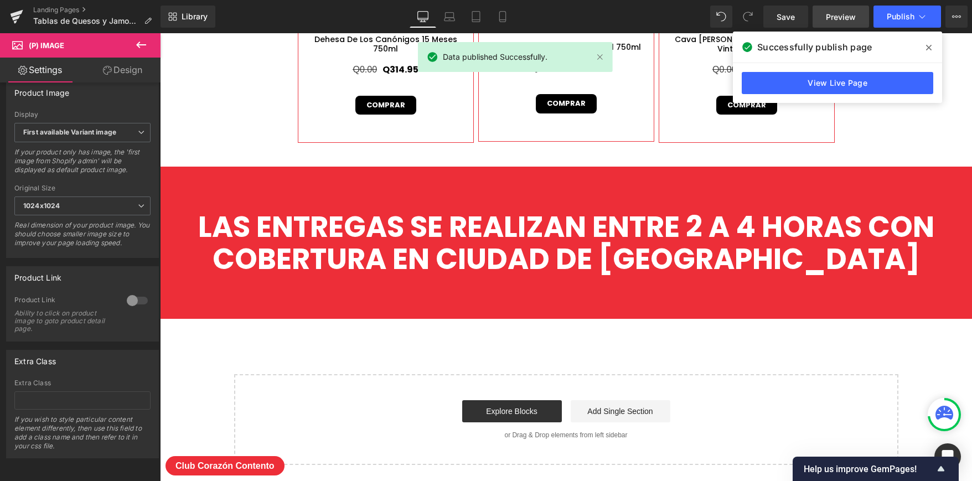
click at [828, 16] on span "Preview" at bounding box center [841, 17] width 30 height 12
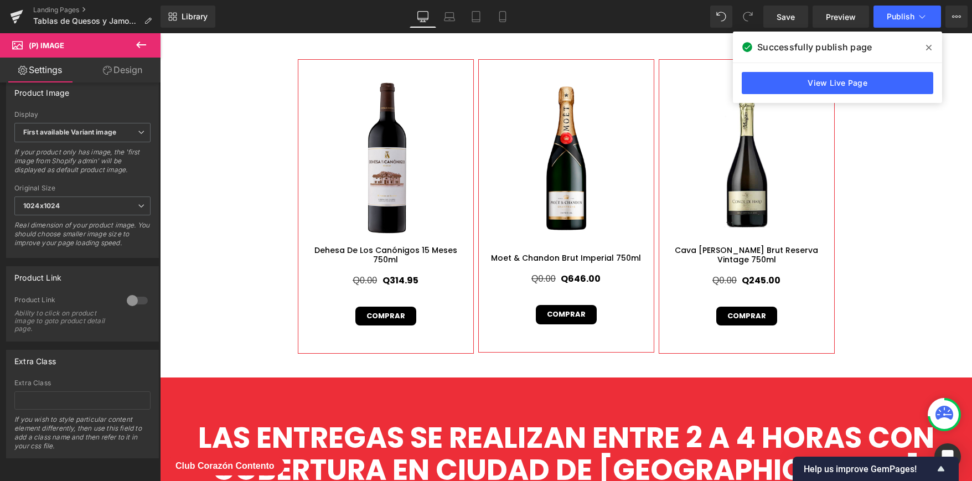
scroll to position [4414, 0]
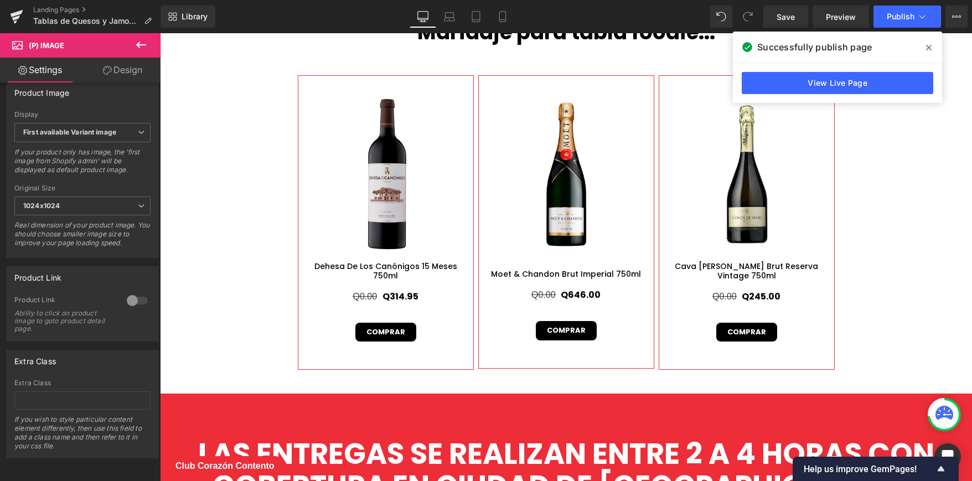
click at [143, 44] on icon at bounding box center [141, 45] width 10 height 7
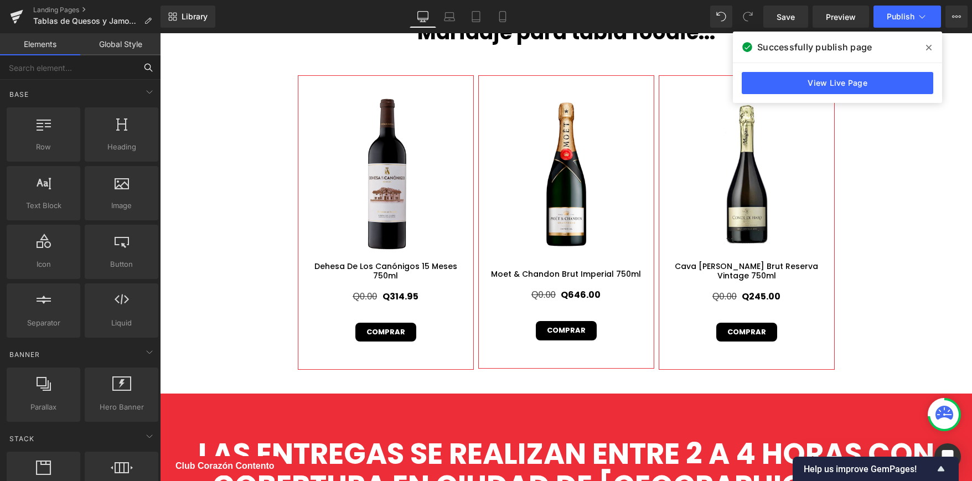
click at [97, 61] on input "text" at bounding box center [68, 67] width 136 height 24
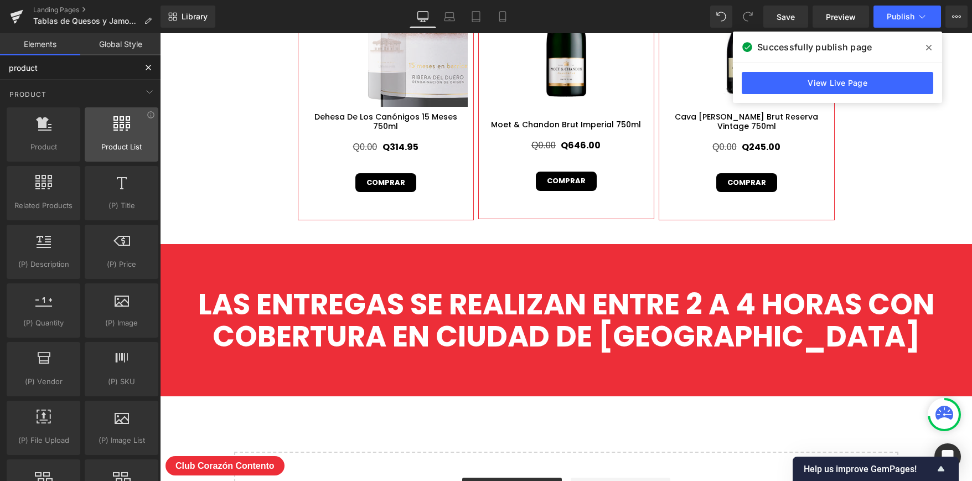
scroll to position [4579, 0]
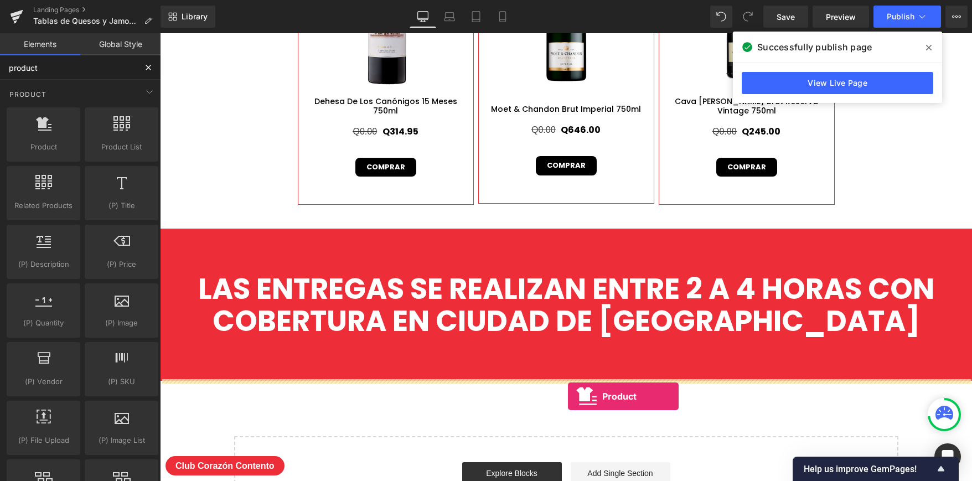
drag, startPoint x: 177, startPoint y: 176, endPoint x: 568, endPoint y: 397, distance: 448.8
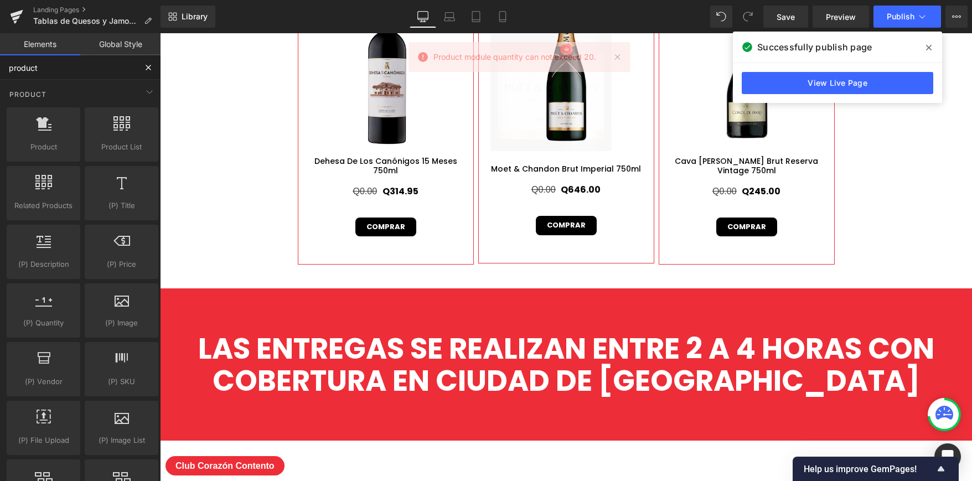
scroll to position [4509, 0]
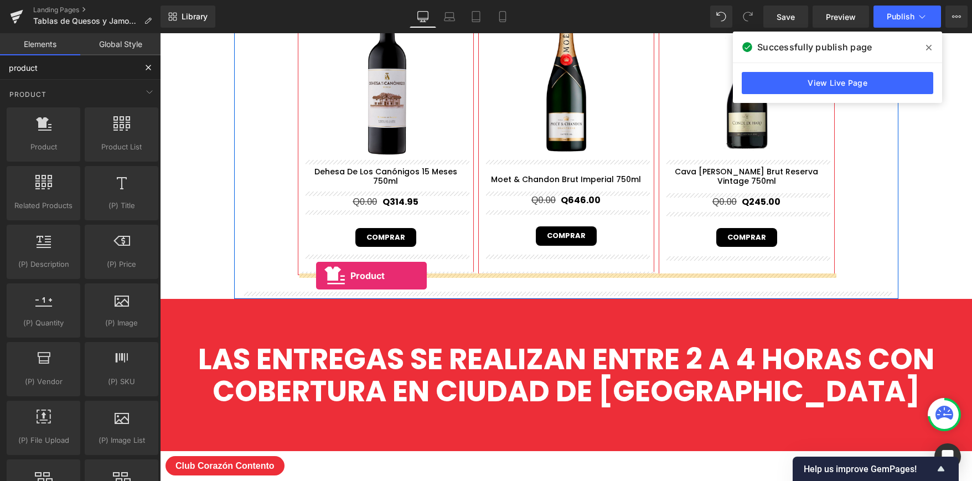
drag, startPoint x: 301, startPoint y: 218, endPoint x: 316, endPoint y: 276, distance: 60.2
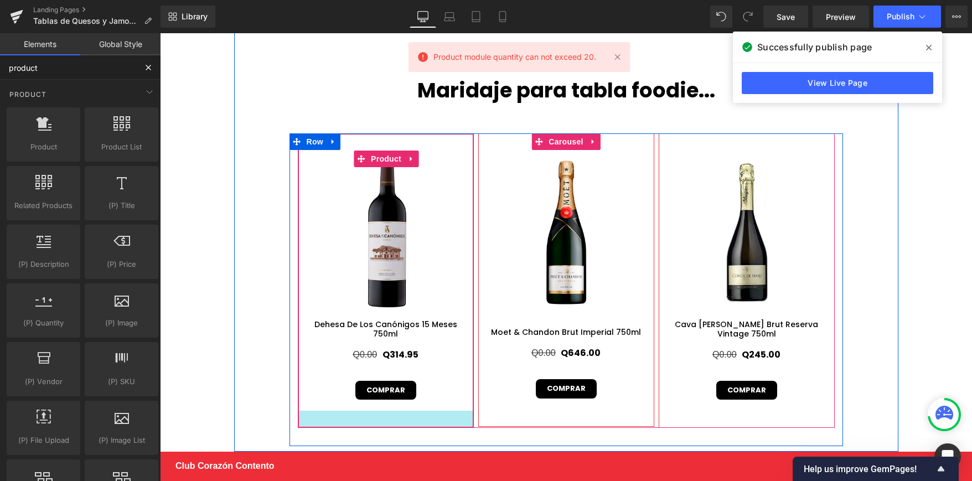
scroll to position [4329, 0]
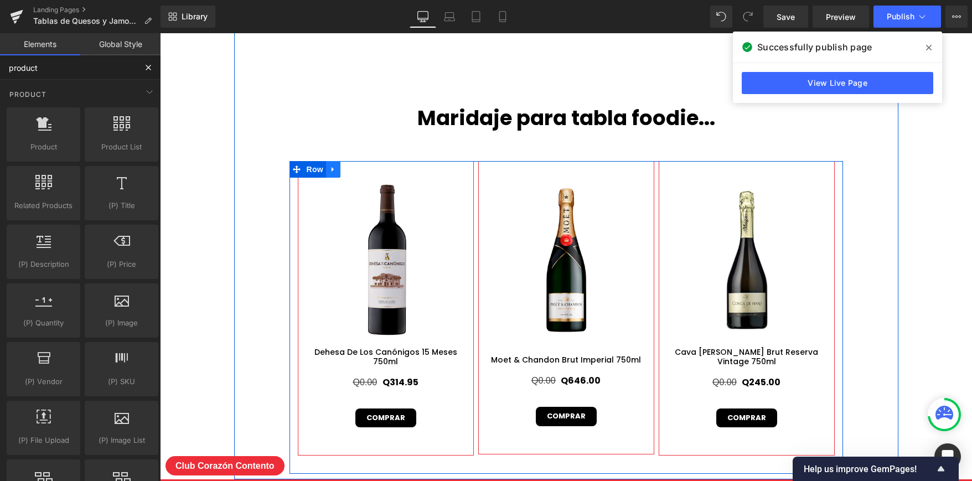
type input "product"
click at [332, 169] on icon at bounding box center [333, 169] width 2 height 5
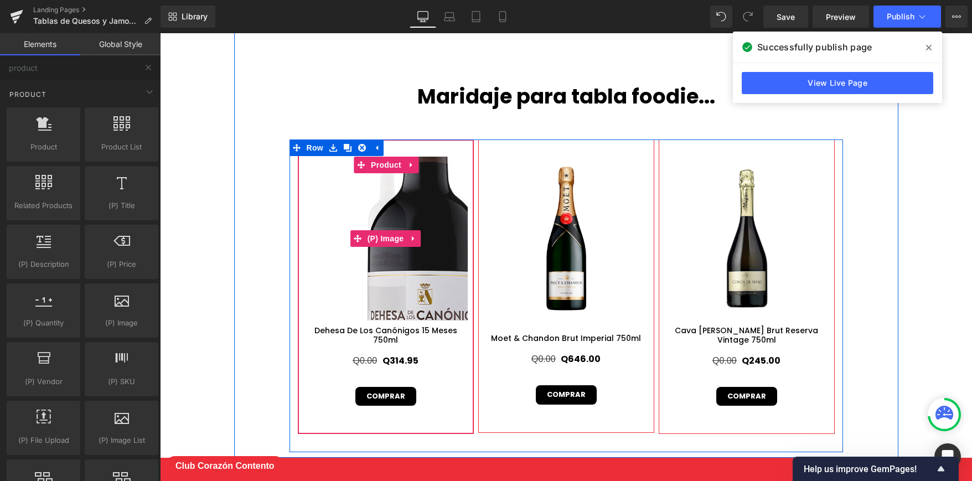
scroll to position [4376, 0]
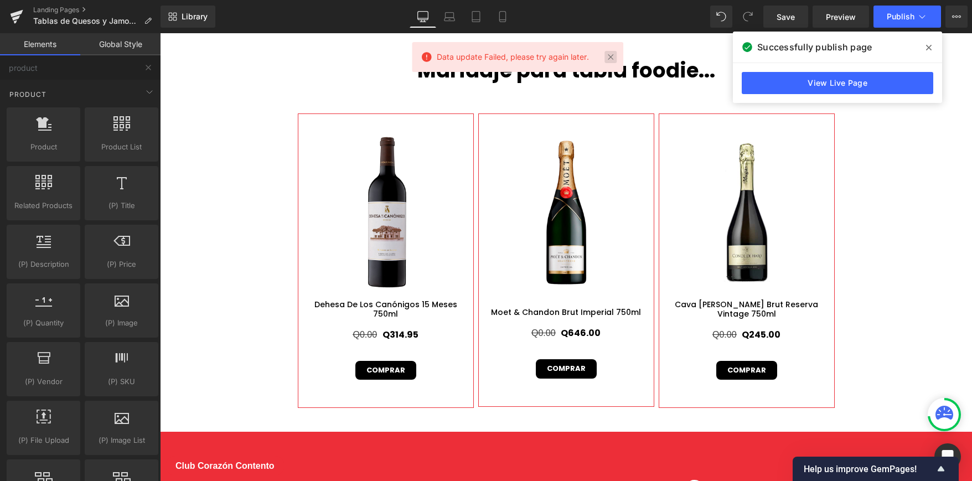
click at [610, 55] on link at bounding box center [611, 57] width 12 height 12
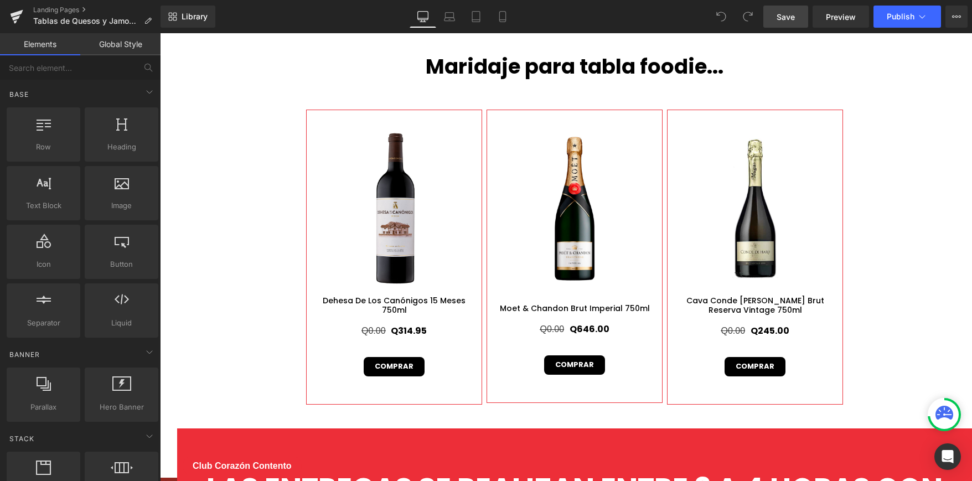
scroll to position [4399, 0]
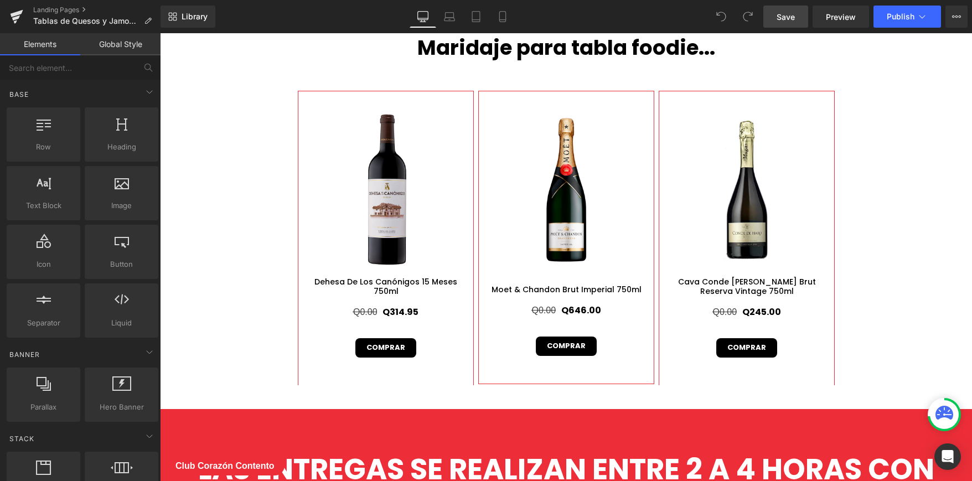
drag, startPoint x: 787, startPoint y: 17, endPoint x: 665, endPoint y: 28, distance: 122.8
click at [787, 17] on span "Save" at bounding box center [786, 17] width 18 height 12
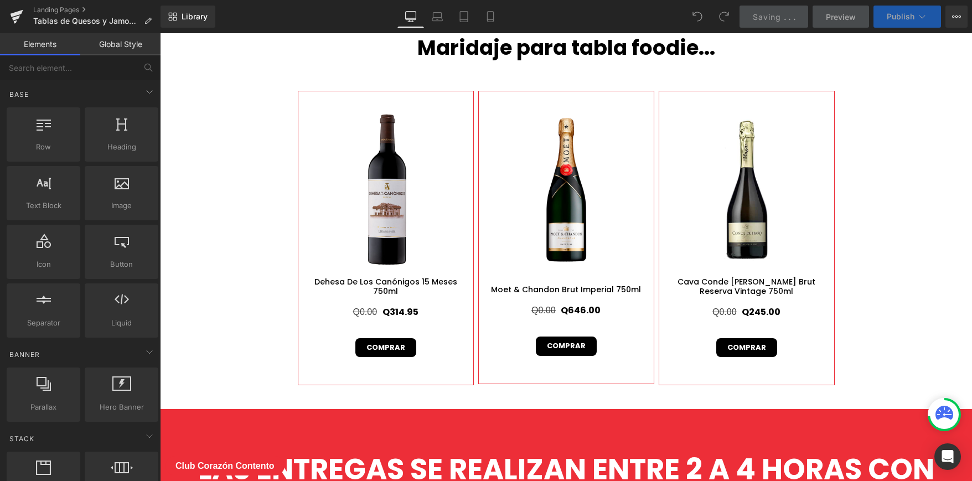
click at [910, 17] on span "Publish" at bounding box center [901, 16] width 28 height 9
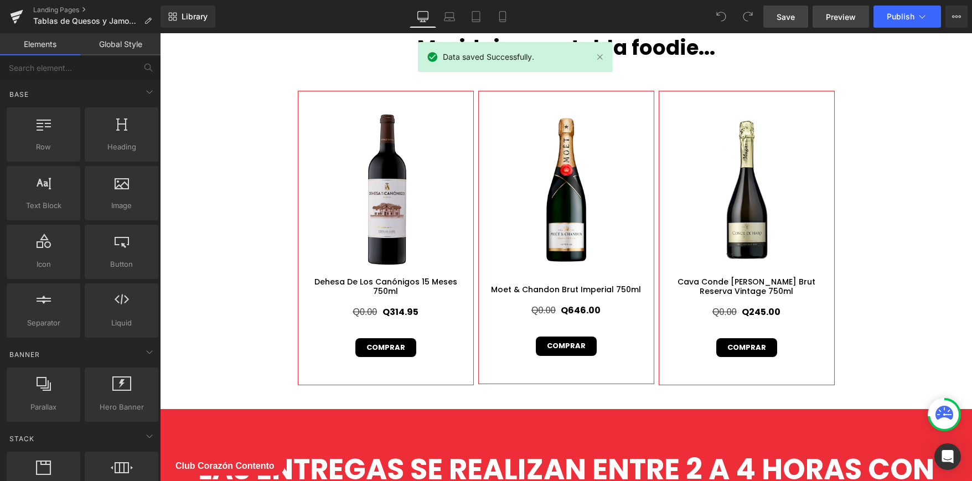
click at [856, 16] on span "Preview" at bounding box center [841, 17] width 30 height 12
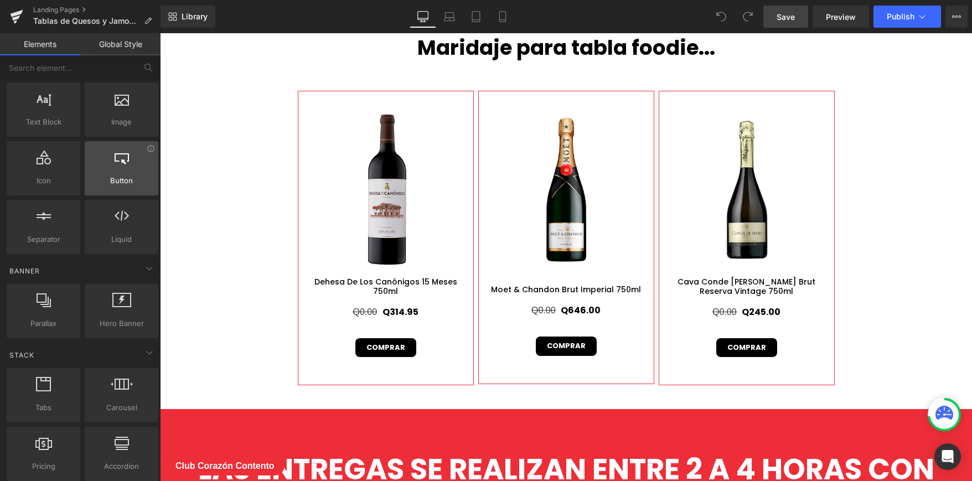
scroll to position [0, 0]
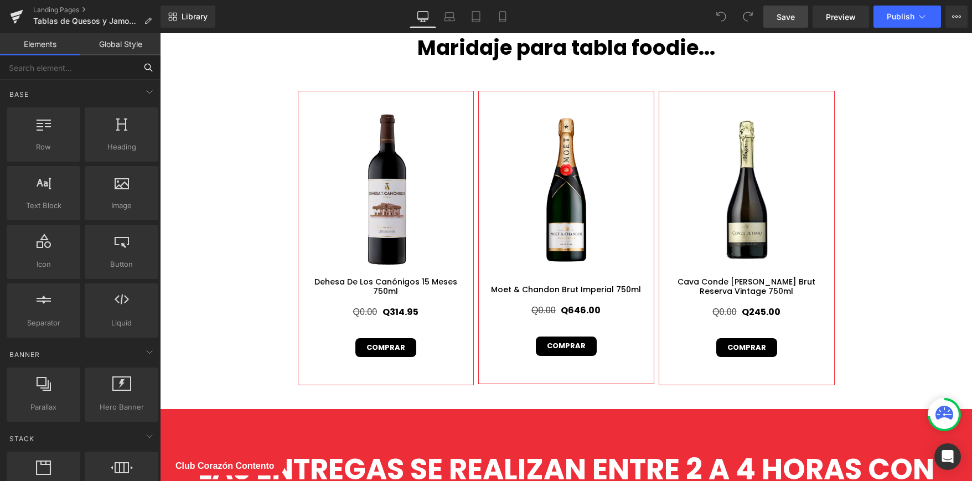
click at [75, 72] on input "text" at bounding box center [68, 67] width 136 height 24
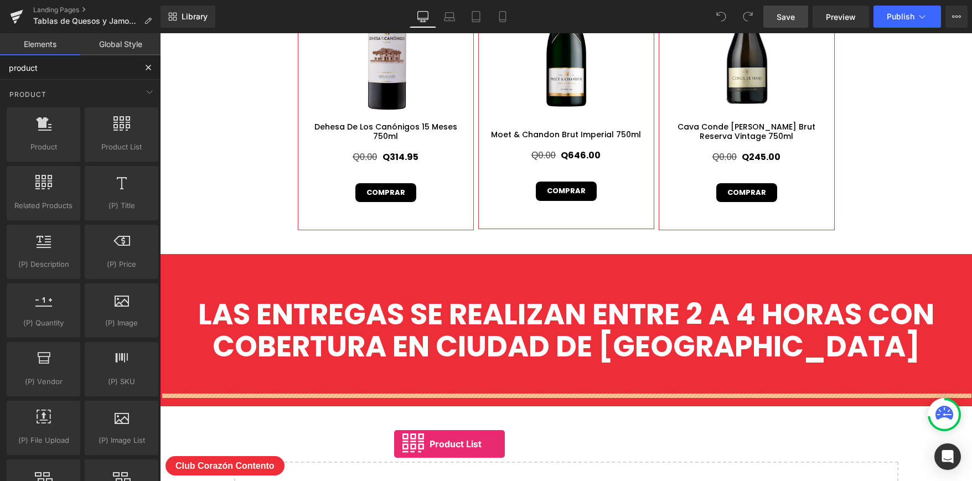
scroll to position [4576, 0]
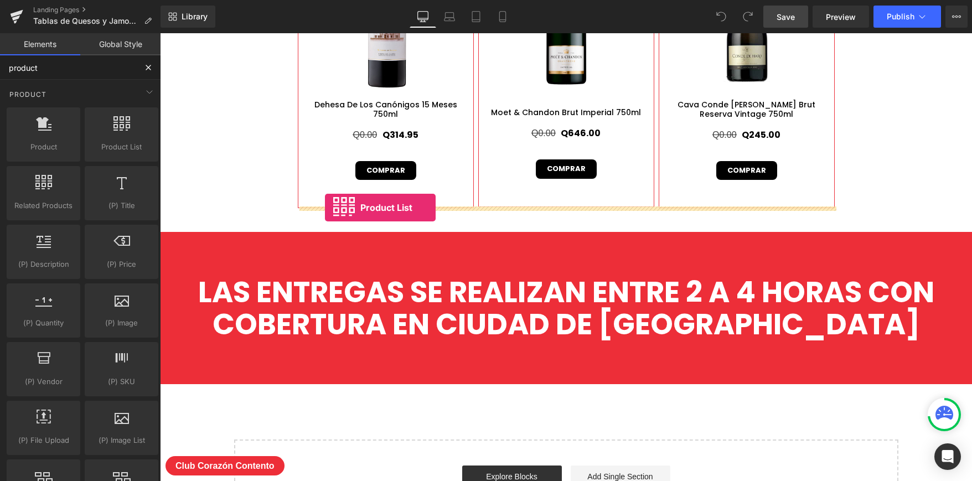
drag, startPoint x: 265, startPoint y: 174, endPoint x: 325, endPoint y: 208, distance: 68.7
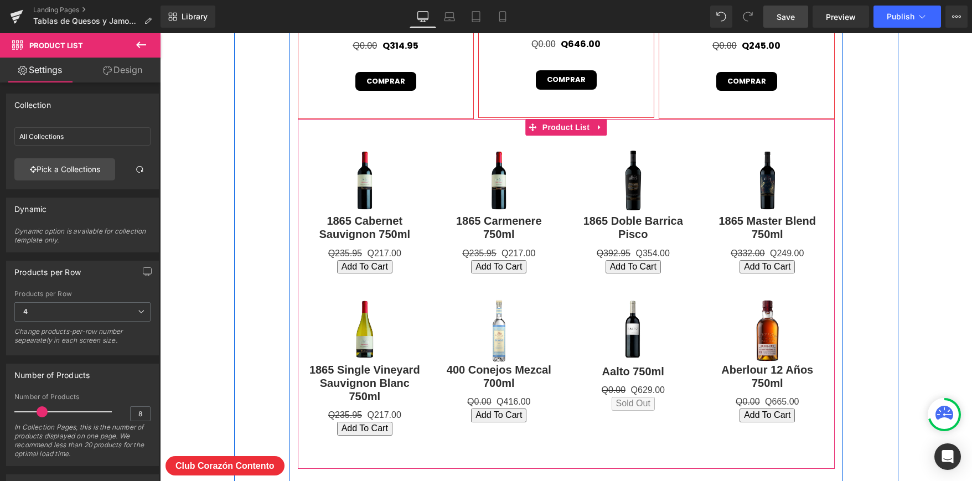
scroll to position [4623, 0]
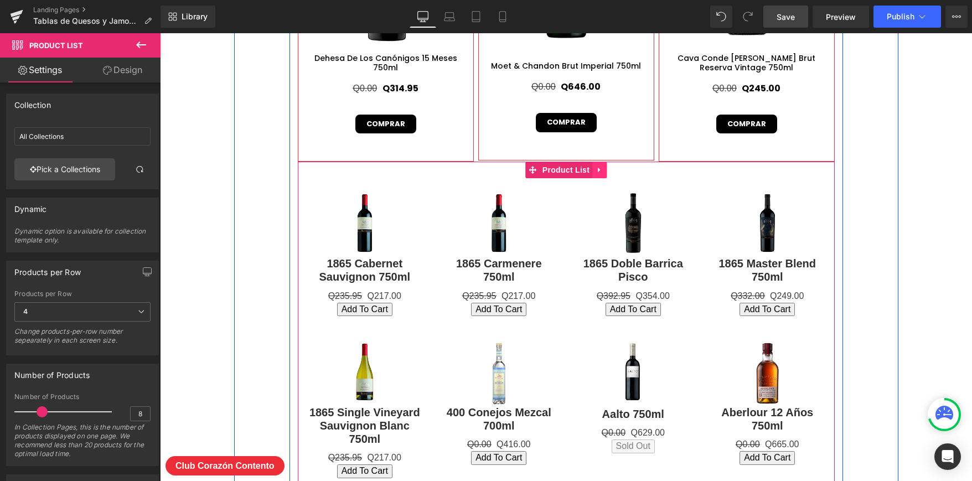
click at [600, 169] on icon at bounding box center [600, 170] width 8 height 8
click at [606, 168] on icon at bounding box center [607, 170] width 8 height 8
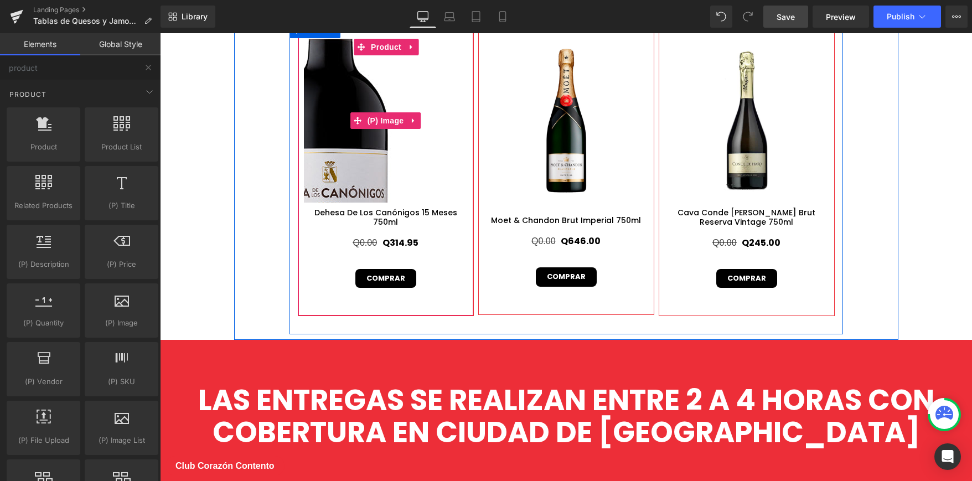
scroll to position [4583, 0]
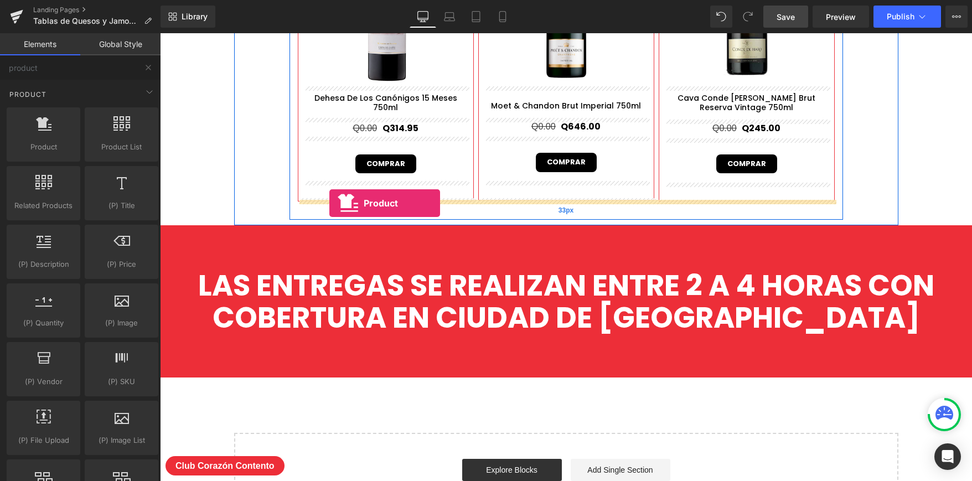
drag, startPoint x: 200, startPoint y: 160, endPoint x: 330, endPoint y: 203, distance: 136.1
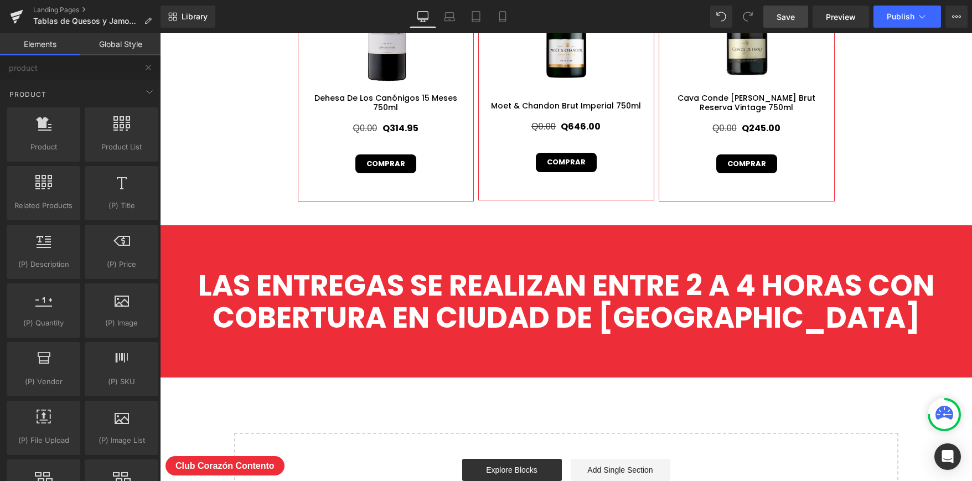
click at [612, 59] on div at bounding box center [515, 57] width 195 height 31
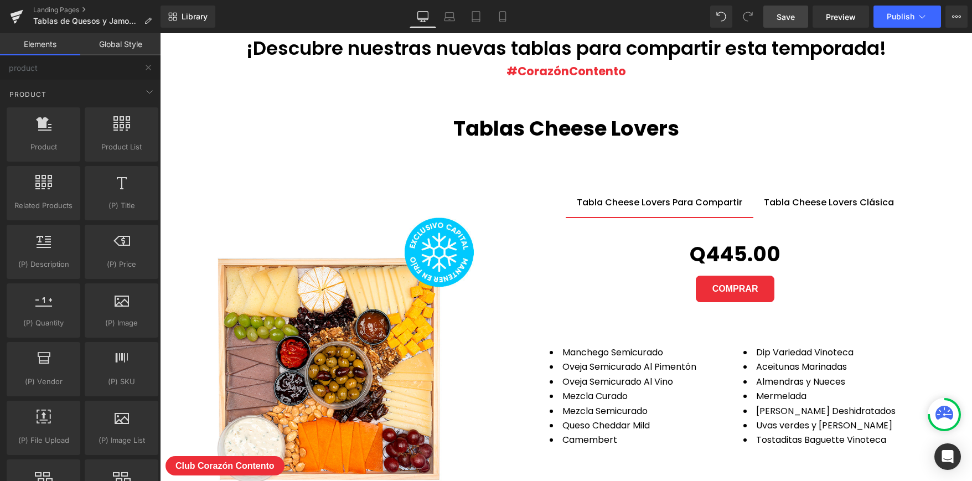
scroll to position [671, 0]
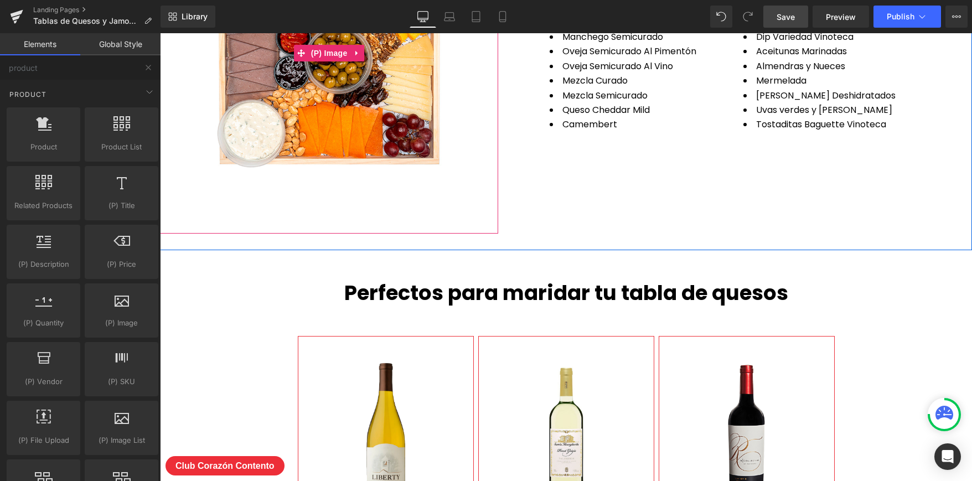
click at [318, 115] on img at bounding box center [329, 52] width 327 height 327
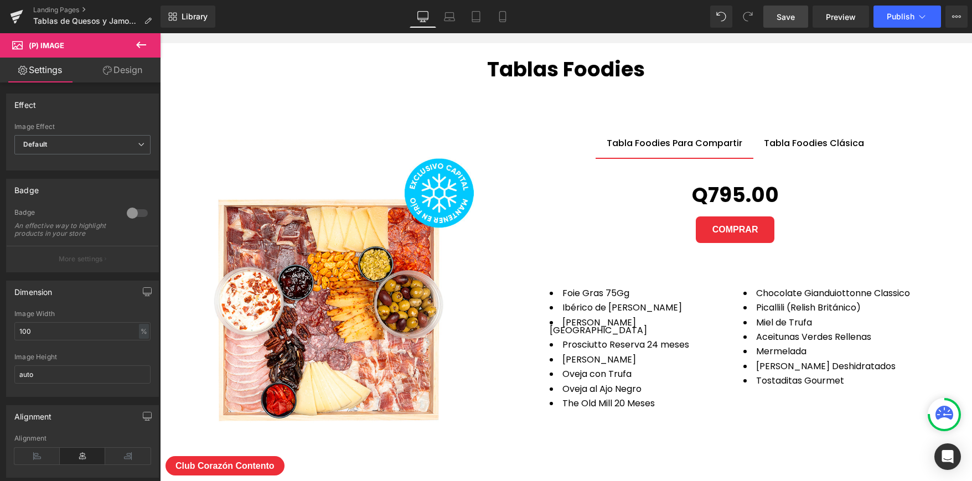
scroll to position [3883, 0]
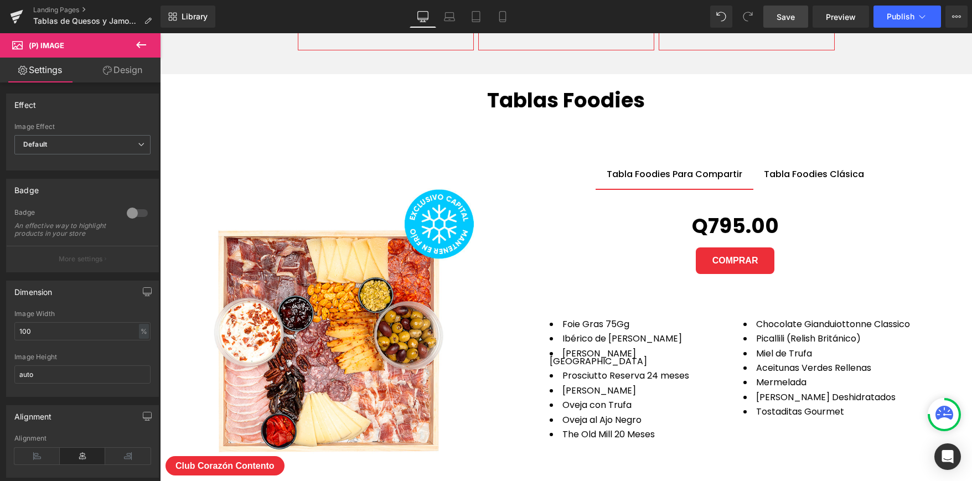
click at [363, 268] on img at bounding box center [329, 340] width 327 height 327
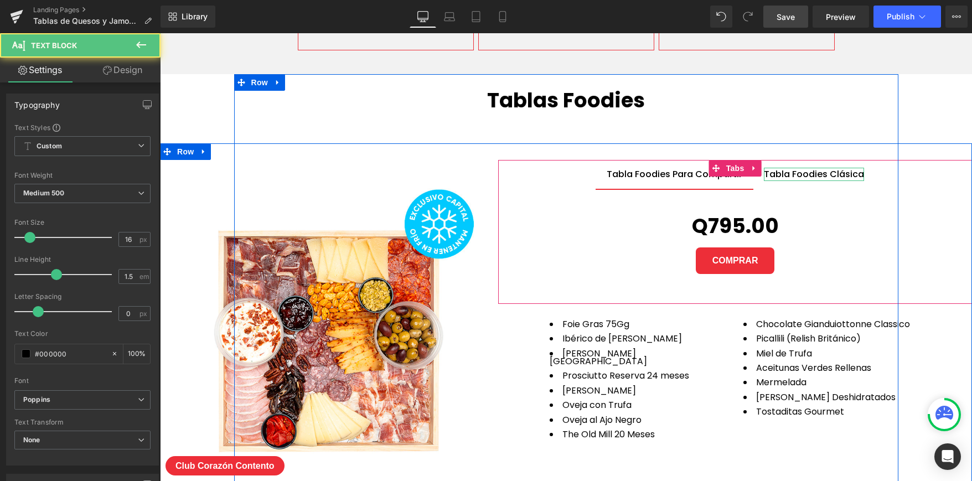
click at [809, 171] on div "Tabla Foodies Clásica" at bounding box center [814, 174] width 100 height 13
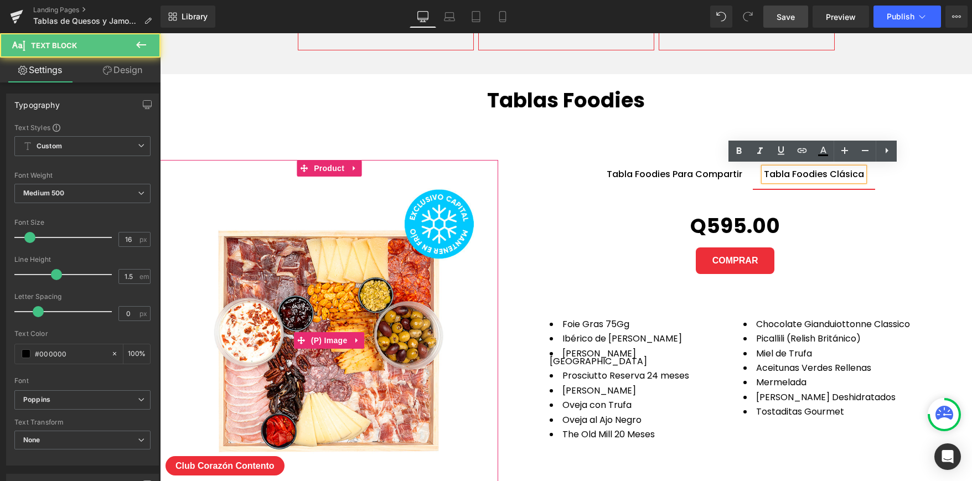
click at [280, 314] on img at bounding box center [329, 340] width 327 height 327
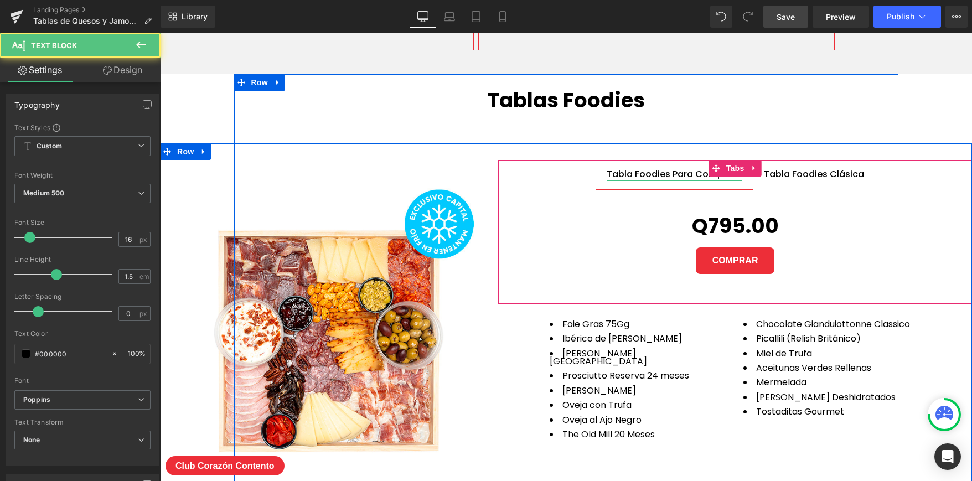
click at [675, 170] on div "Tabla Foodies Para Compartir" at bounding box center [675, 174] width 136 height 13
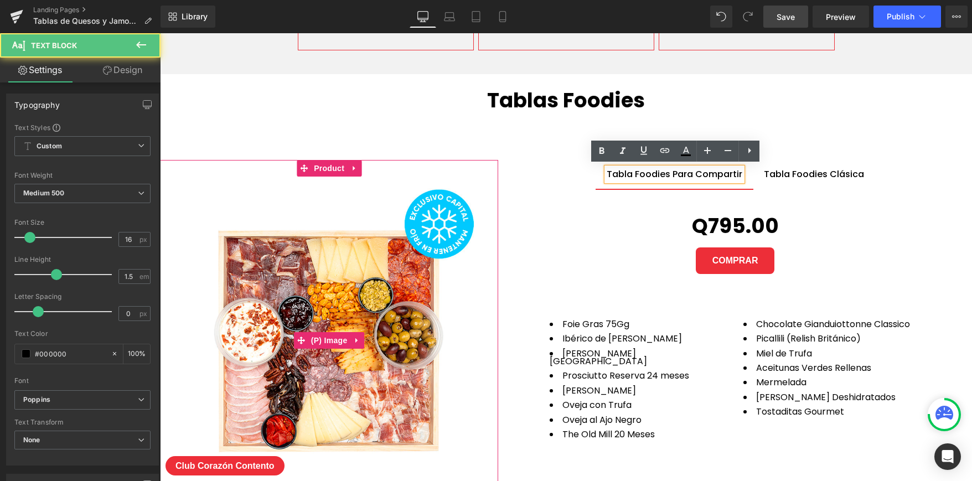
click at [328, 292] on img at bounding box center [329, 340] width 327 height 327
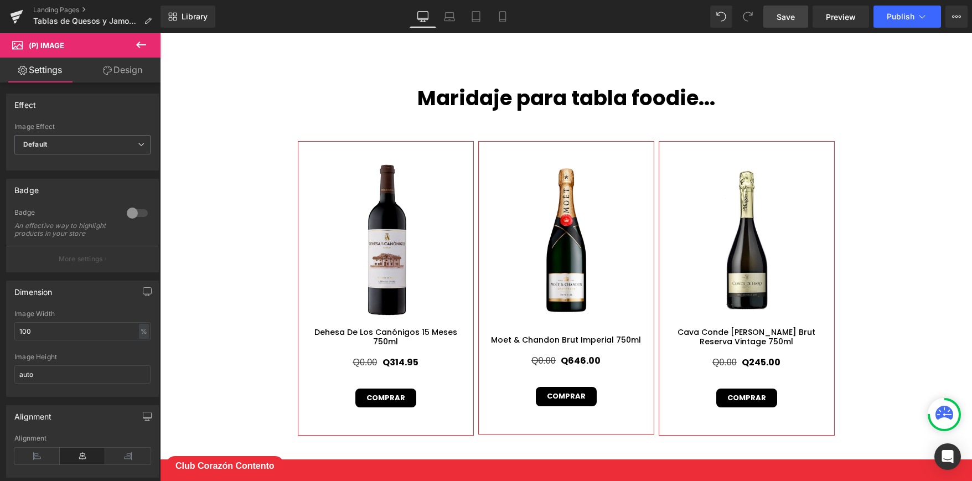
scroll to position [4299, 0]
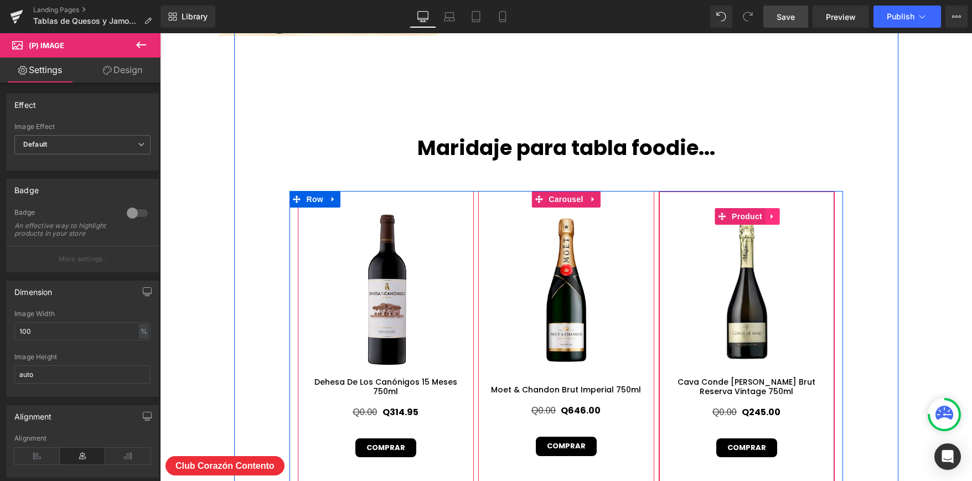
click at [774, 214] on icon at bounding box center [773, 217] width 8 height 8
click at [779, 218] on icon at bounding box center [780, 217] width 8 height 8
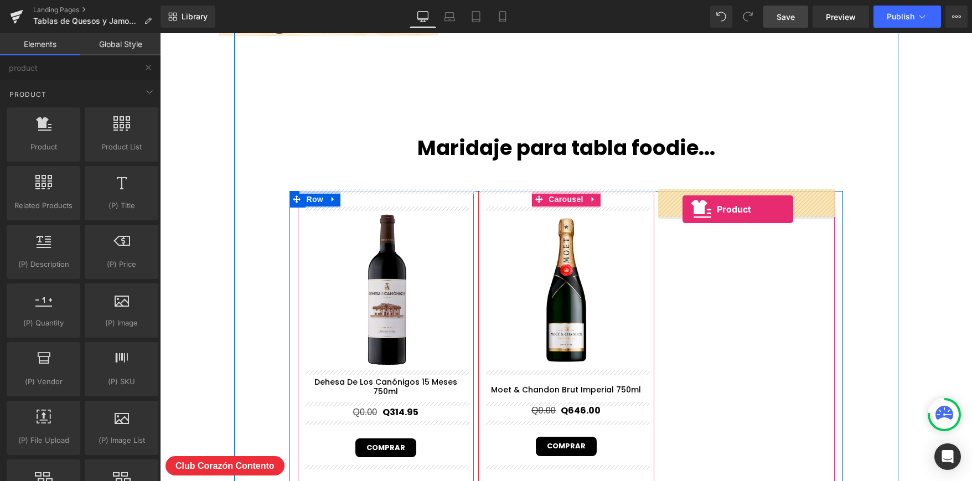
drag, startPoint x: 212, startPoint y: 172, endPoint x: 683, endPoint y: 209, distance: 472.8
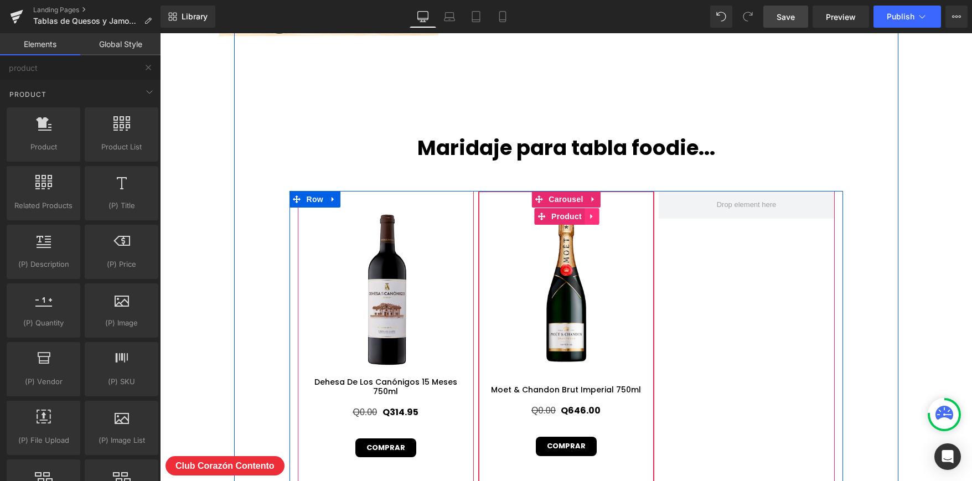
click at [594, 214] on icon at bounding box center [592, 217] width 8 height 8
click at [600, 217] on icon at bounding box center [599, 217] width 8 height 8
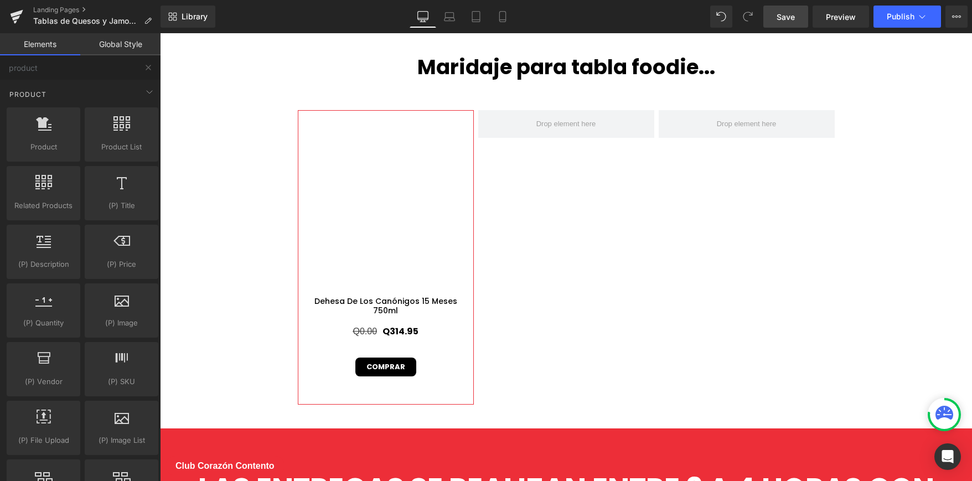
scroll to position [4371, 0]
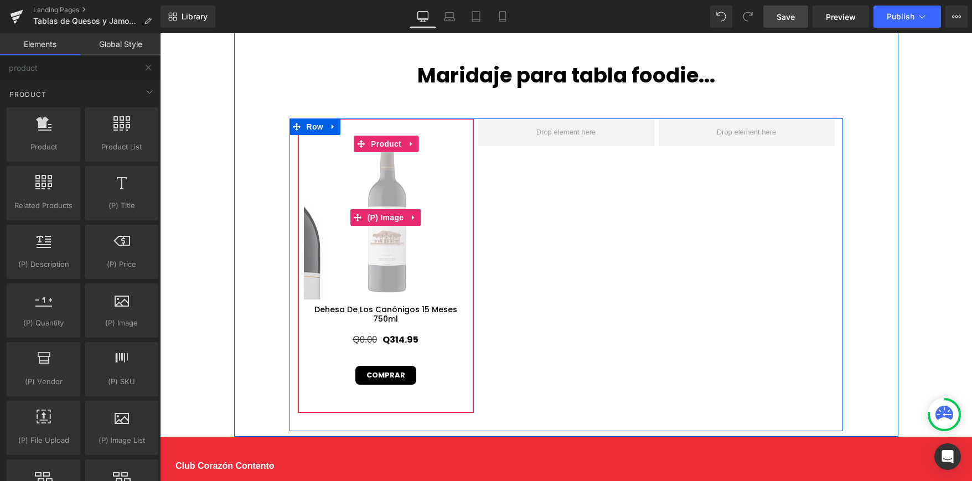
click at [448, 173] on img at bounding box center [258, 305] width 498 height 498
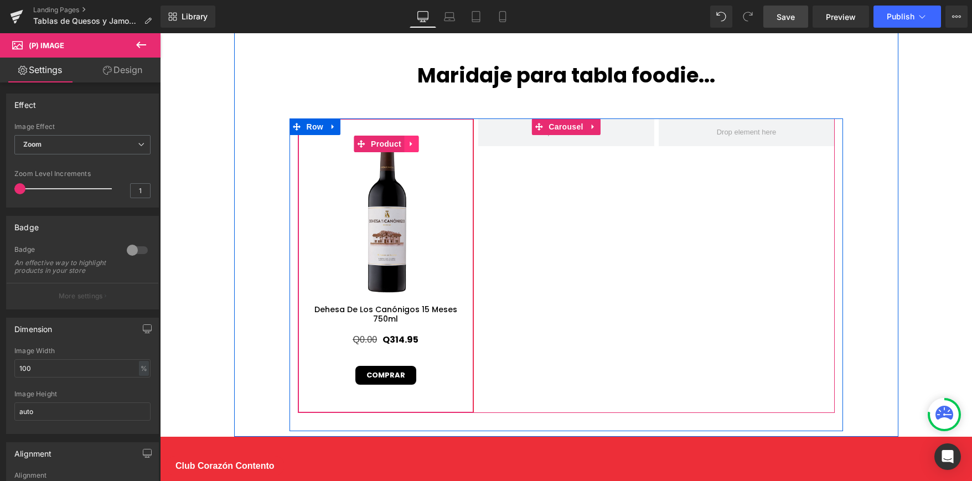
click at [412, 141] on icon at bounding box center [412, 144] width 8 height 8
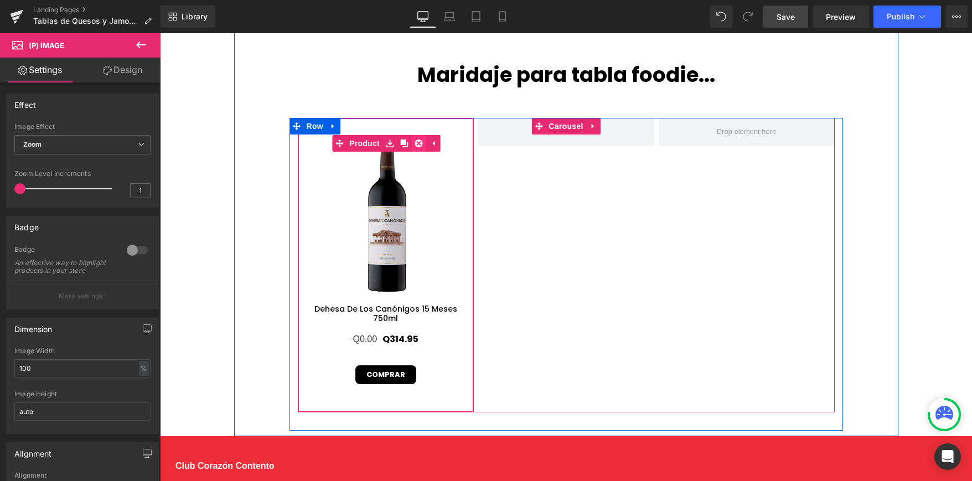
click at [421, 144] on icon at bounding box center [419, 144] width 8 height 8
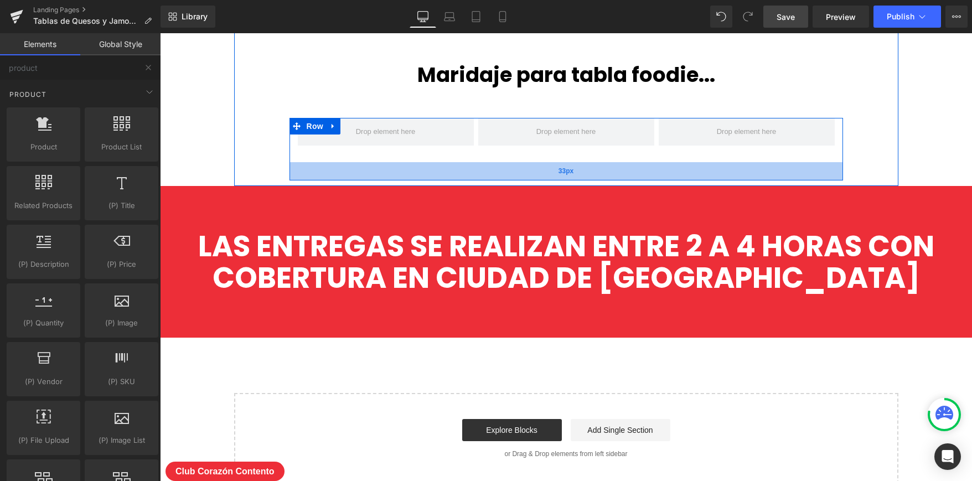
scroll to position [4366, 0]
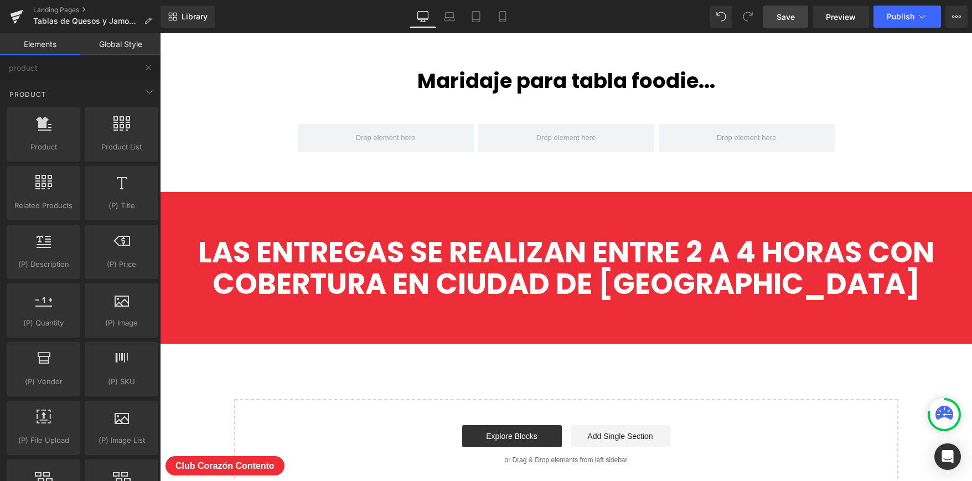
drag, startPoint x: 794, startPoint y: 18, endPoint x: 794, endPoint y: 27, distance: 8.9
click at [794, 19] on span "Save" at bounding box center [786, 17] width 18 height 12
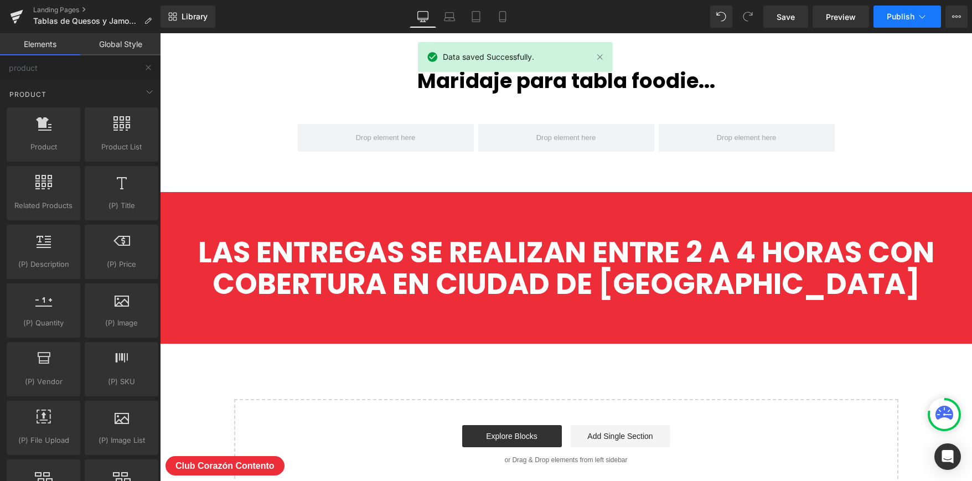
click at [913, 16] on span "Publish" at bounding box center [901, 16] width 28 height 9
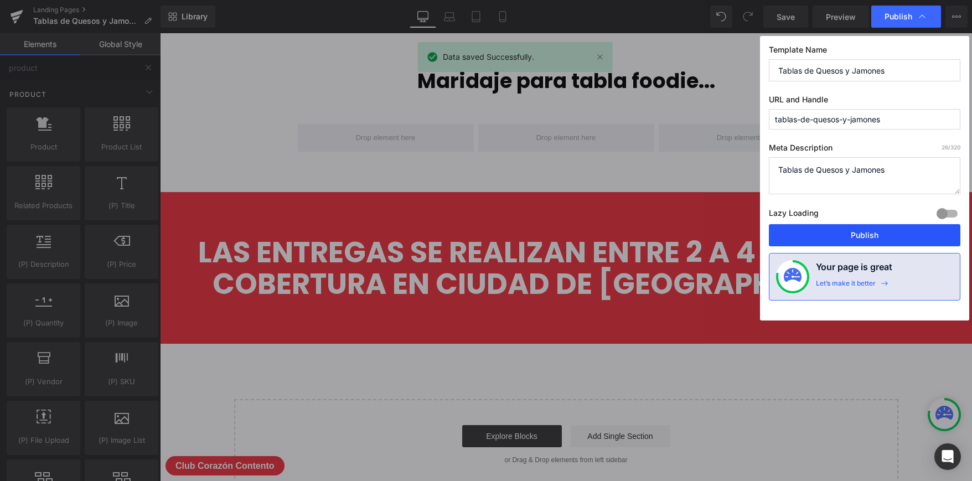
click at [827, 231] on button "Publish" at bounding box center [865, 235] width 192 height 22
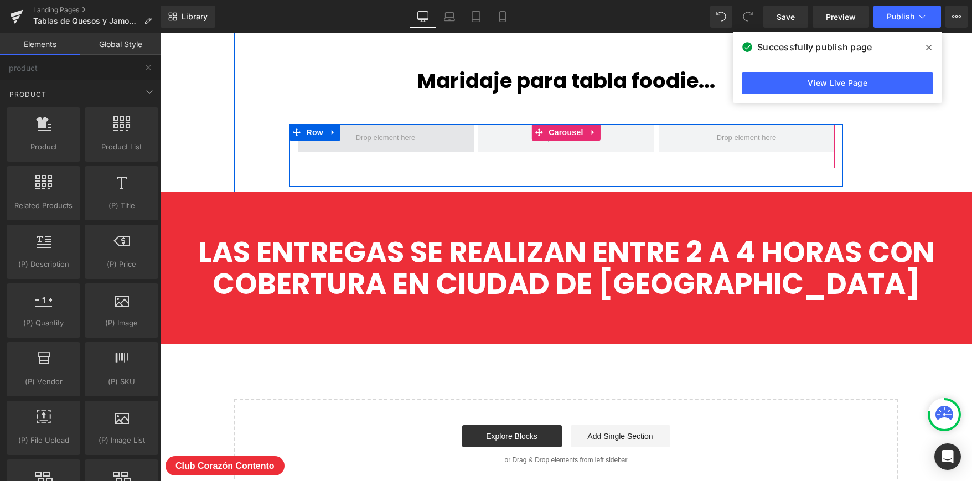
click at [402, 138] on span at bounding box center [386, 138] width 68 height 17
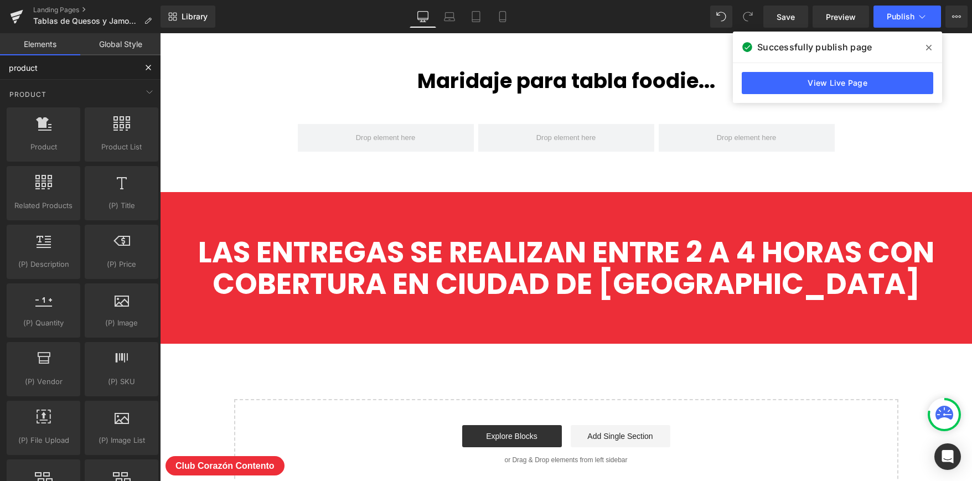
click at [63, 70] on input "product" at bounding box center [68, 67] width 136 height 24
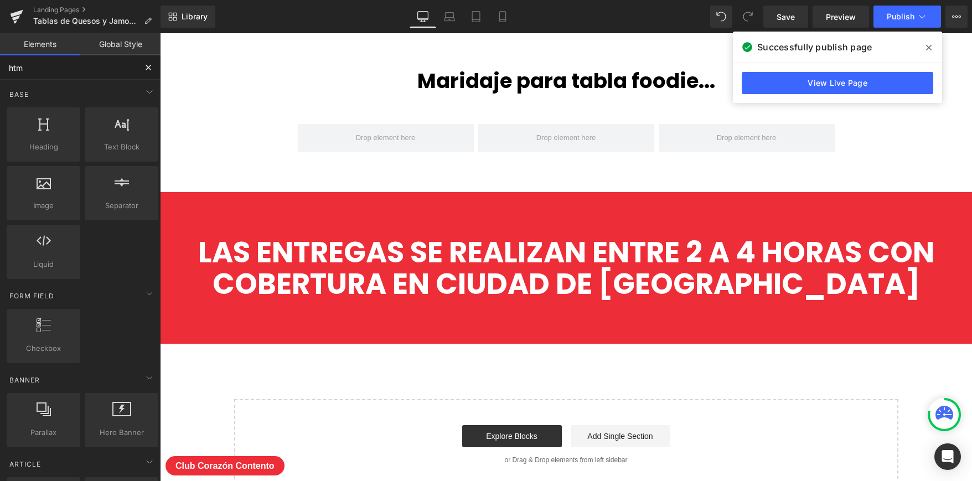
type input "html"
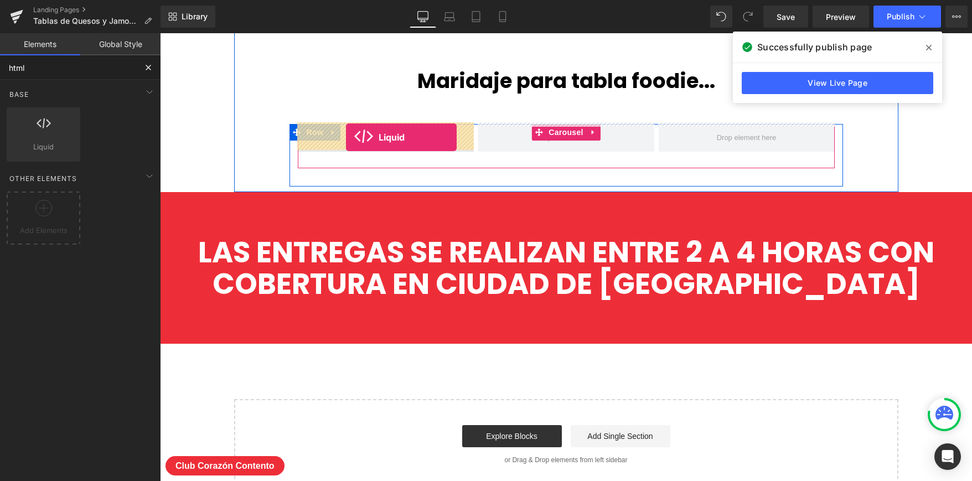
drag, startPoint x: 203, startPoint y: 172, endPoint x: 346, endPoint y: 137, distance: 147.6
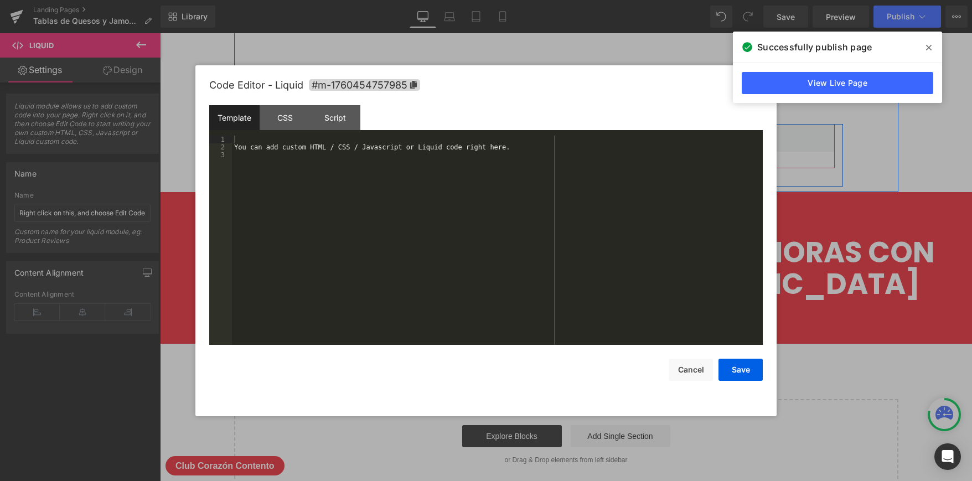
click at [400, 145] on div "Liquid" at bounding box center [386, 138] width 176 height 28
click at [283, 155] on div "You can add custom HTML / CSS / Javascript or Liquid code right here." at bounding box center [497, 248] width 531 height 225
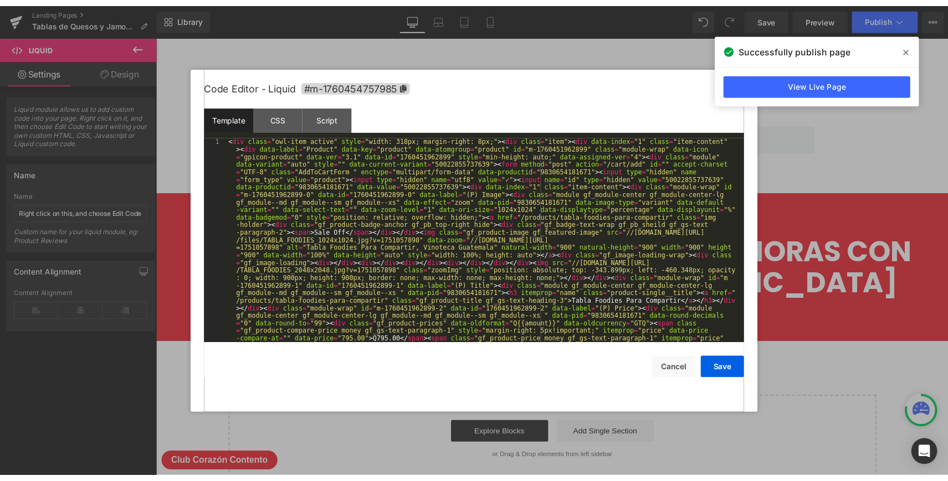
scroll to position [419, 0]
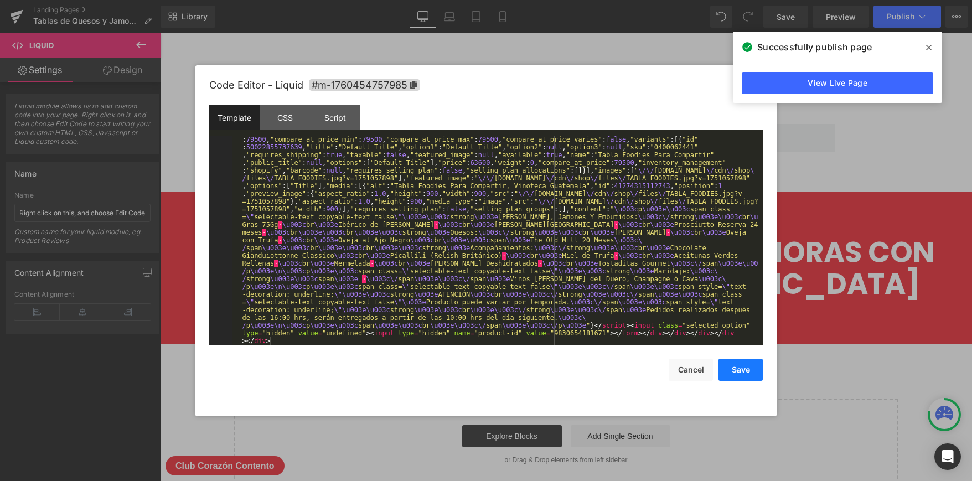
click at [748, 370] on button "Save" at bounding box center [741, 370] width 44 height 22
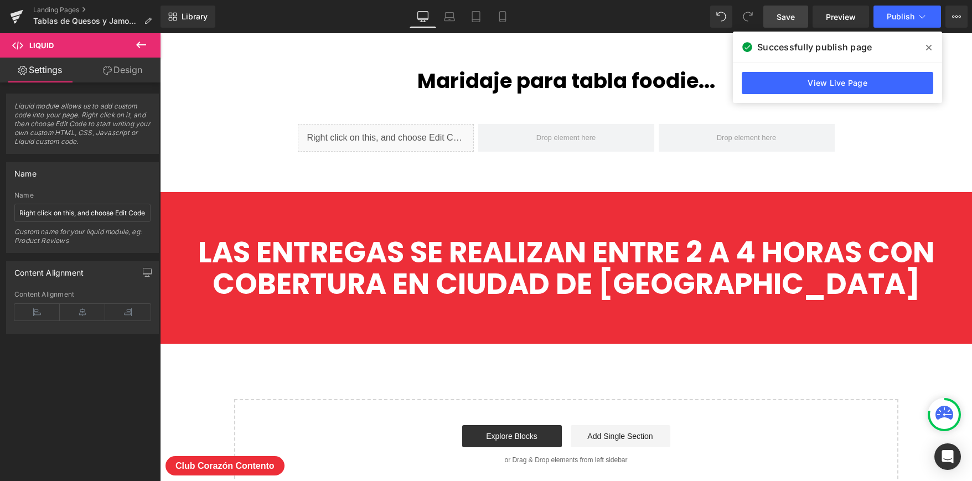
click at [784, 9] on link "Save" at bounding box center [786, 17] width 45 height 22
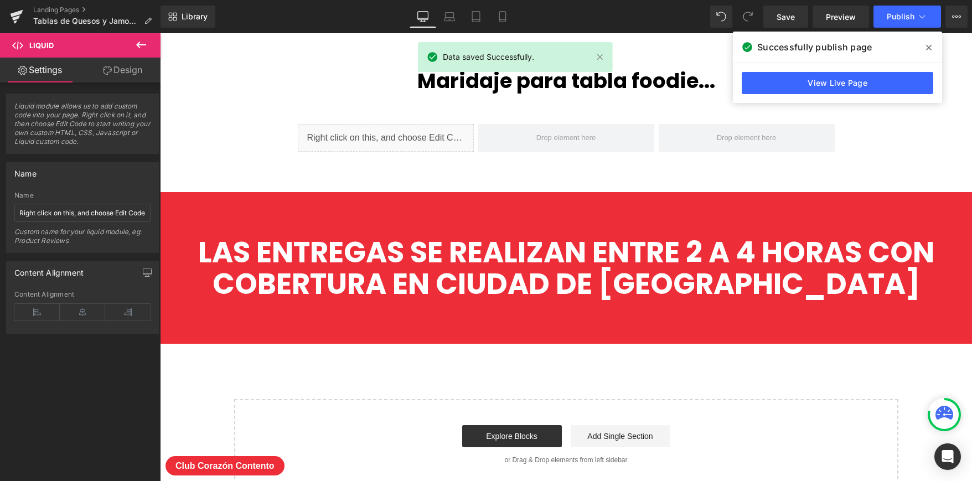
click at [931, 47] on icon at bounding box center [930, 47] width 6 height 9
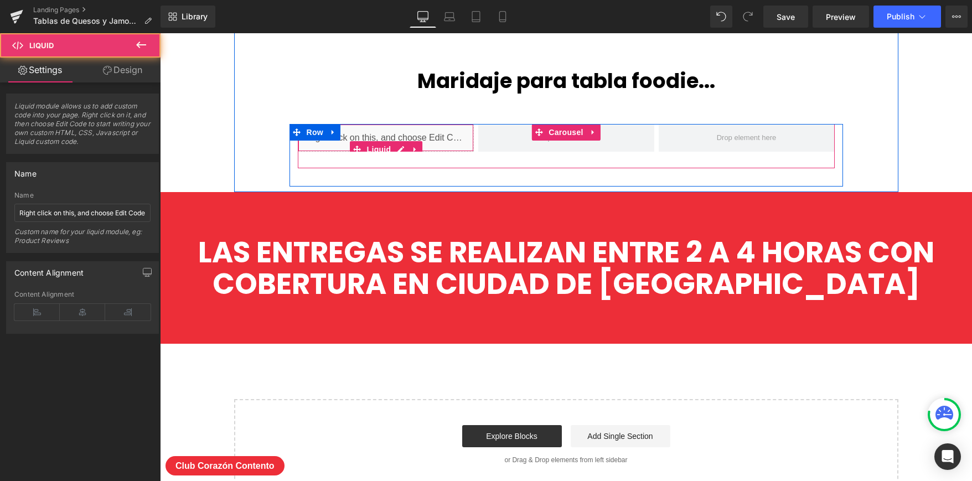
click at [395, 135] on div "Liquid" at bounding box center [386, 138] width 176 height 28
click at [416, 146] on icon at bounding box center [415, 150] width 8 height 8
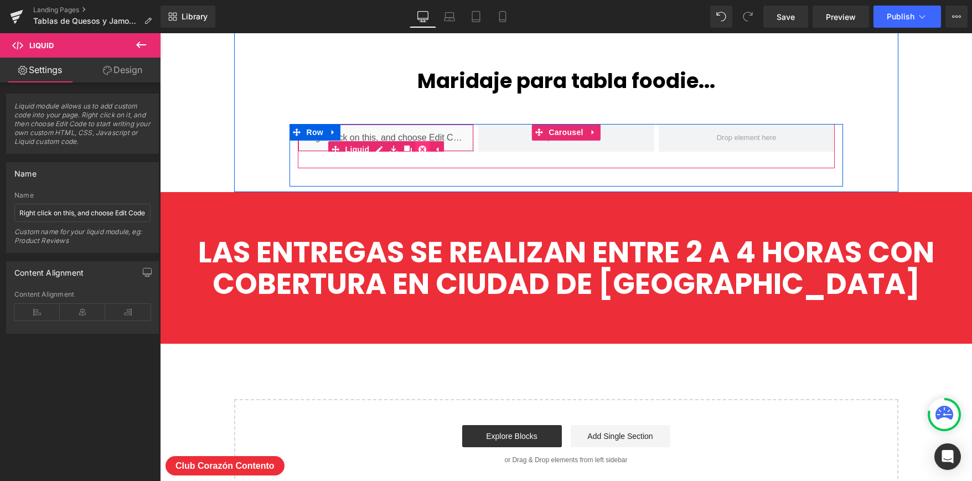
click at [421, 146] on icon at bounding box center [423, 150] width 8 height 8
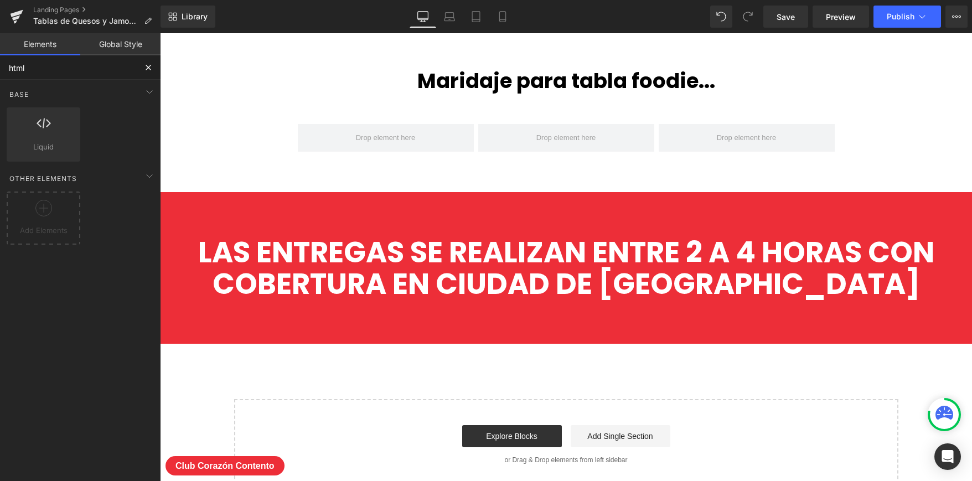
click at [43, 74] on input "html" at bounding box center [68, 67] width 136 height 24
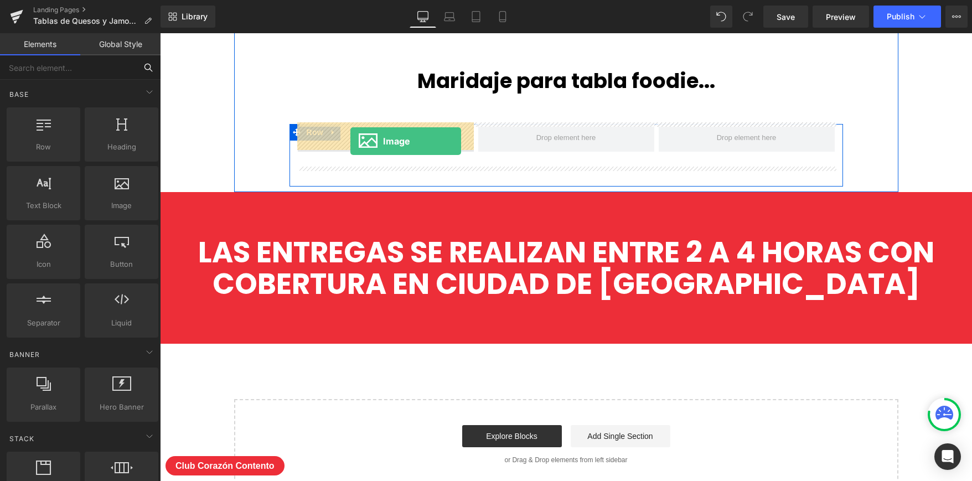
drag, startPoint x: 271, startPoint y: 231, endPoint x: 351, endPoint y: 141, distance: 120.1
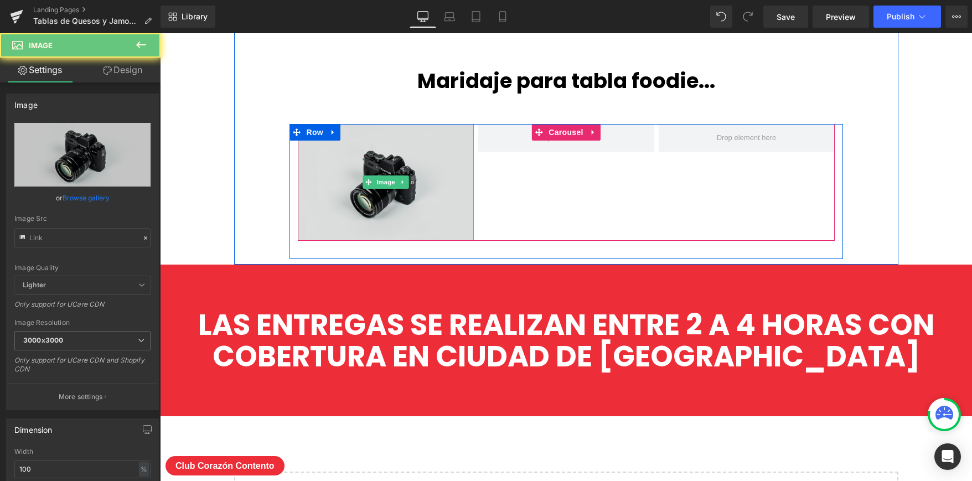
click at [390, 148] on img at bounding box center [386, 182] width 176 height 117
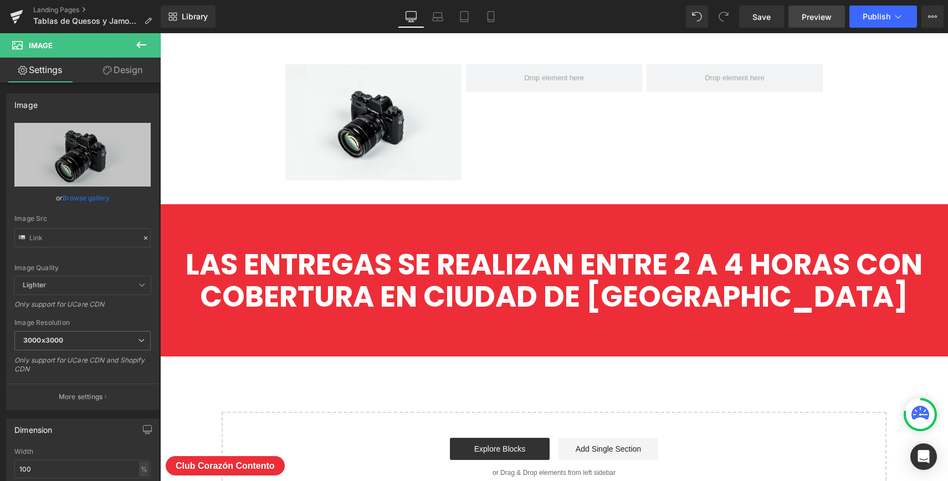
drag, startPoint x: 770, startPoint y: 16, endPoint x: 821, endPoint y: 25, distance: 51.9
click at [770, 16] on span "Save" at bounding box center [761, 17] width 18 height 12
